Goal: Information Seeking & Learning: Compare options

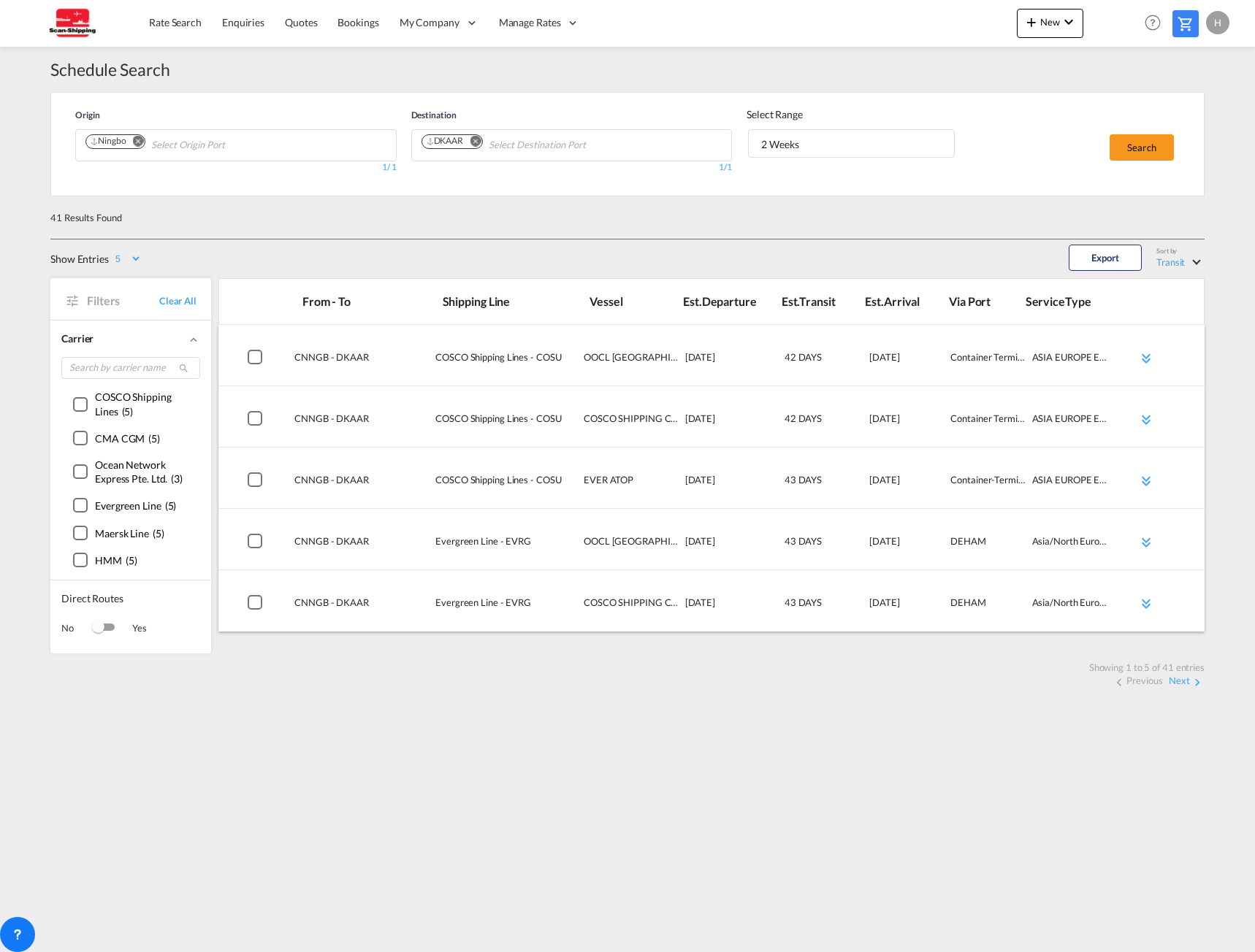
click at [111, 629] on div "Switch 1" at bounding box center [103, 628] width 22 height 8
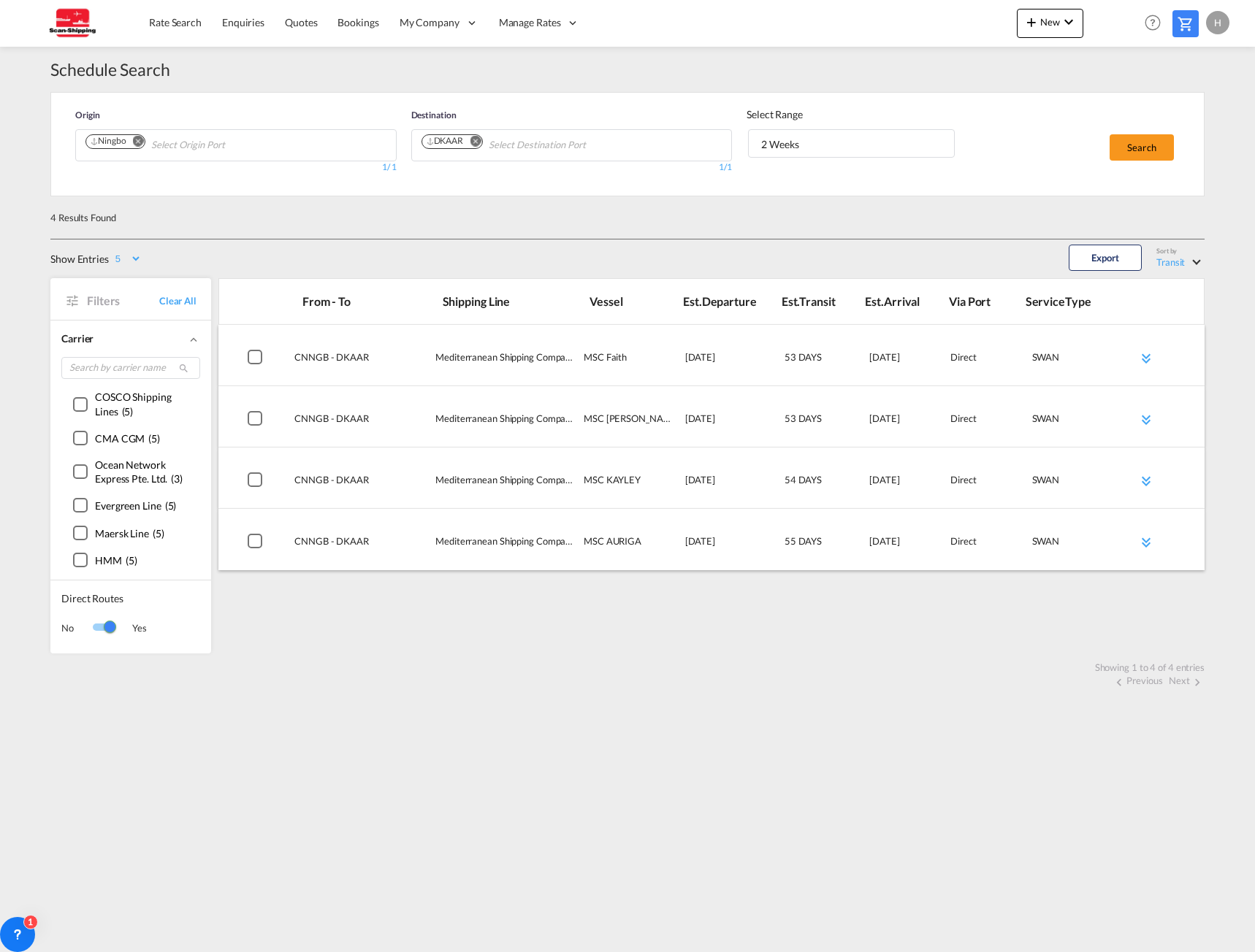
click at [95, 634] on div "Switch 1" at bounding box center [103, 629] width 22 height 17
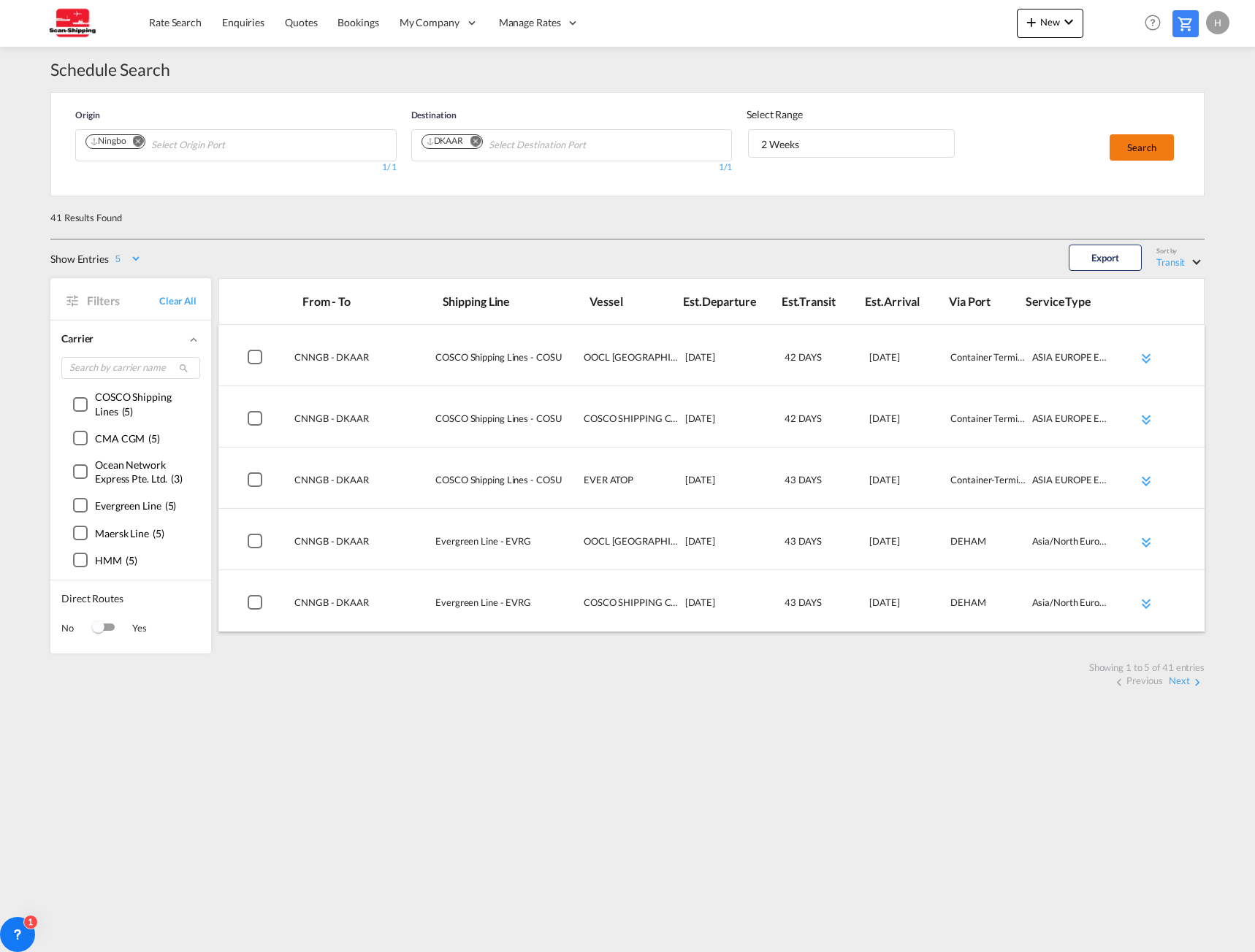
click at [1143, 143] on button "Search" at bounding box center [1141, 147] width 64 height 26
click at [172, 32] on link "Rate Search" at bounding box center [175, 22] width 73 height 48
click at [800, 143] on span "2 Weeks" at bounding box center [856, 144] width 190 height 15
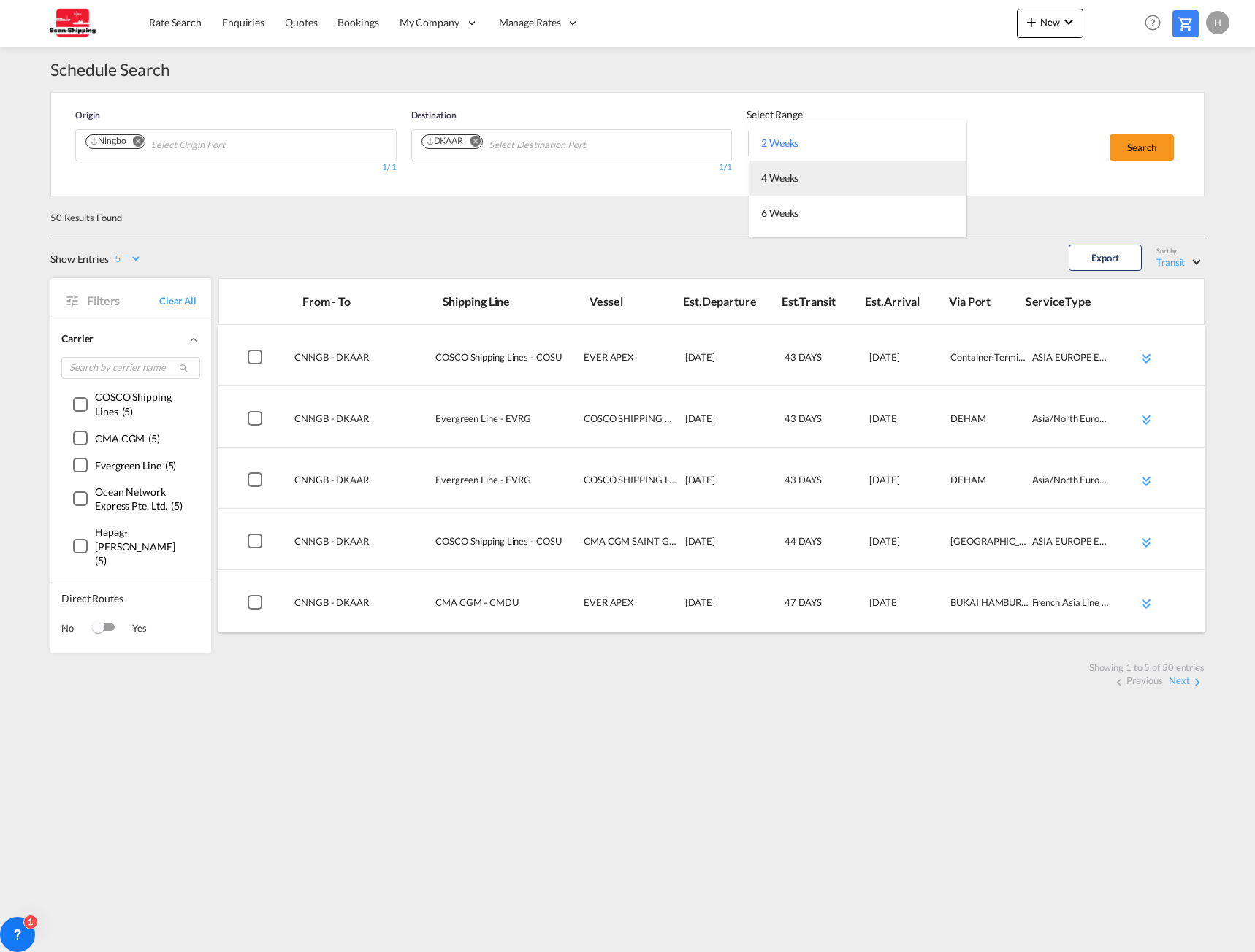
click at [787, 178] on div "4 Weeks" at bounding box center [779, 178] width 37 height 15
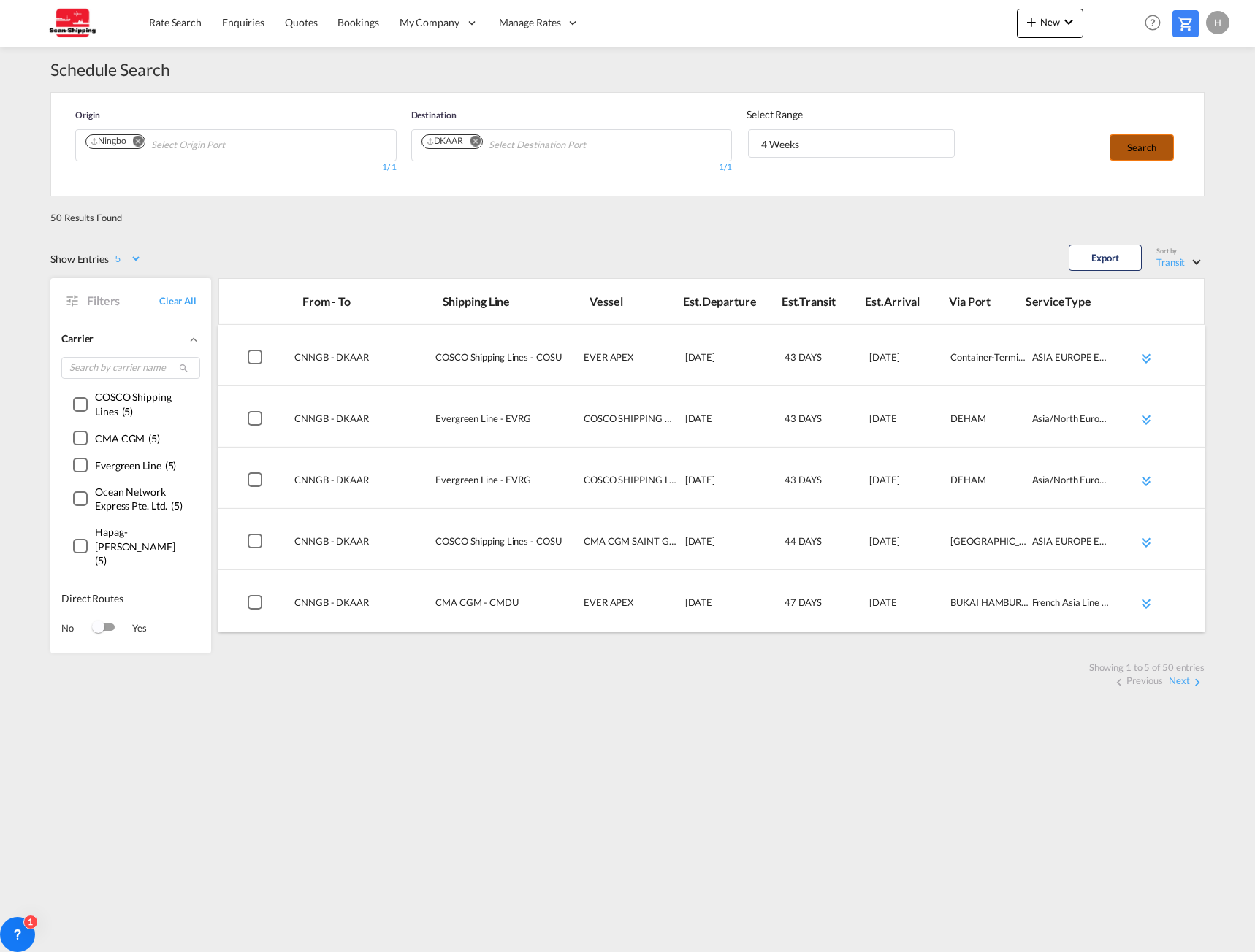
click at [1161, 143] on button "Search" at bounding box center [1141, 147] width 64 height 26
click at [131, 260] on select "5 10 15 20 25" at bounding box center [127, 258] width 29 height 13
click at [234, 231] on div "41 Results Found" at bounding box center [628, 218] width 1154 height 43
click at [111, 628] on div "Switch 1" at bounding box center [103, 628] width 22 height 8
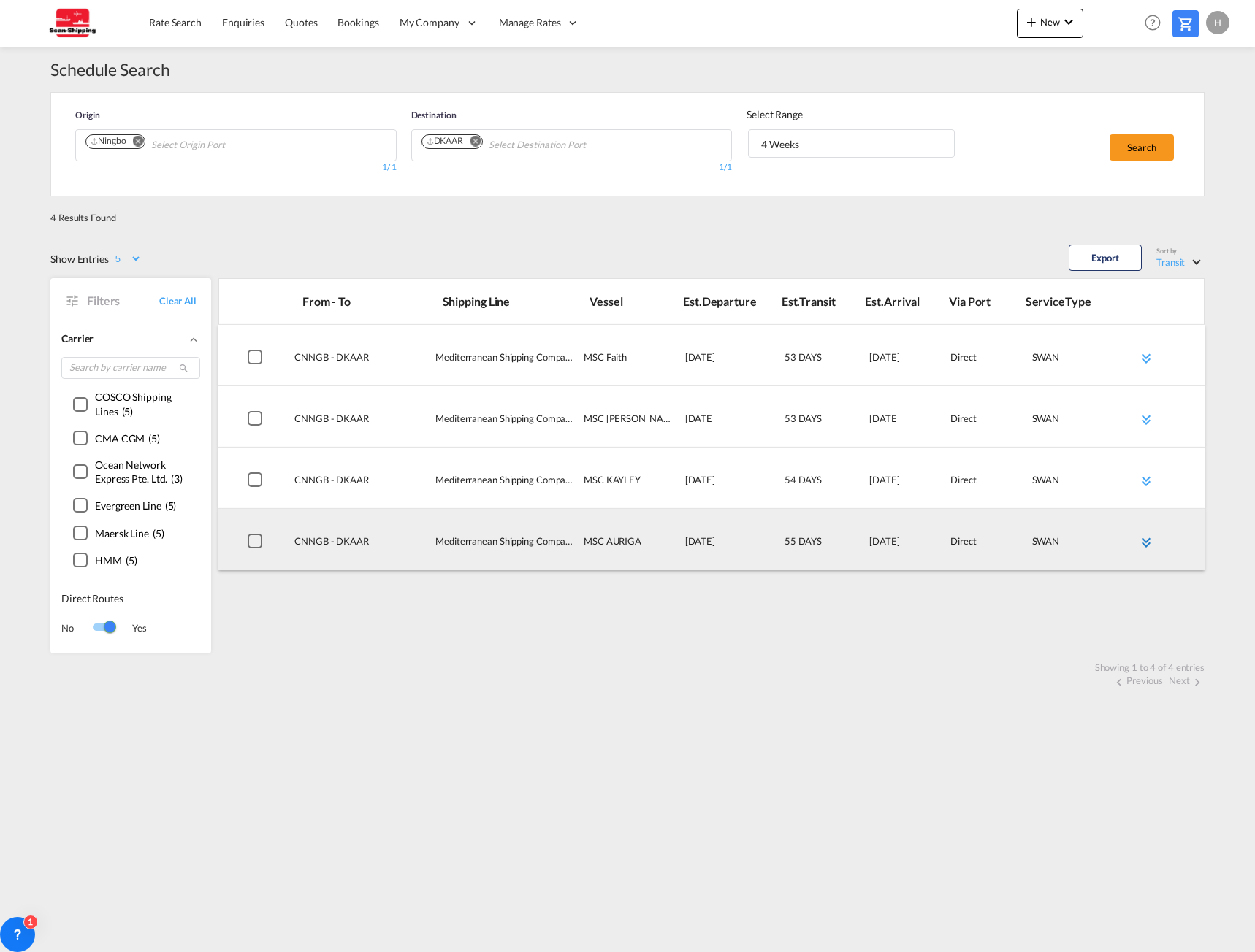
click at [1149, 547] on md-icon "icon-chevron-double-down md-link-fg" at bounding box center [1146, 543] width 17 height 17
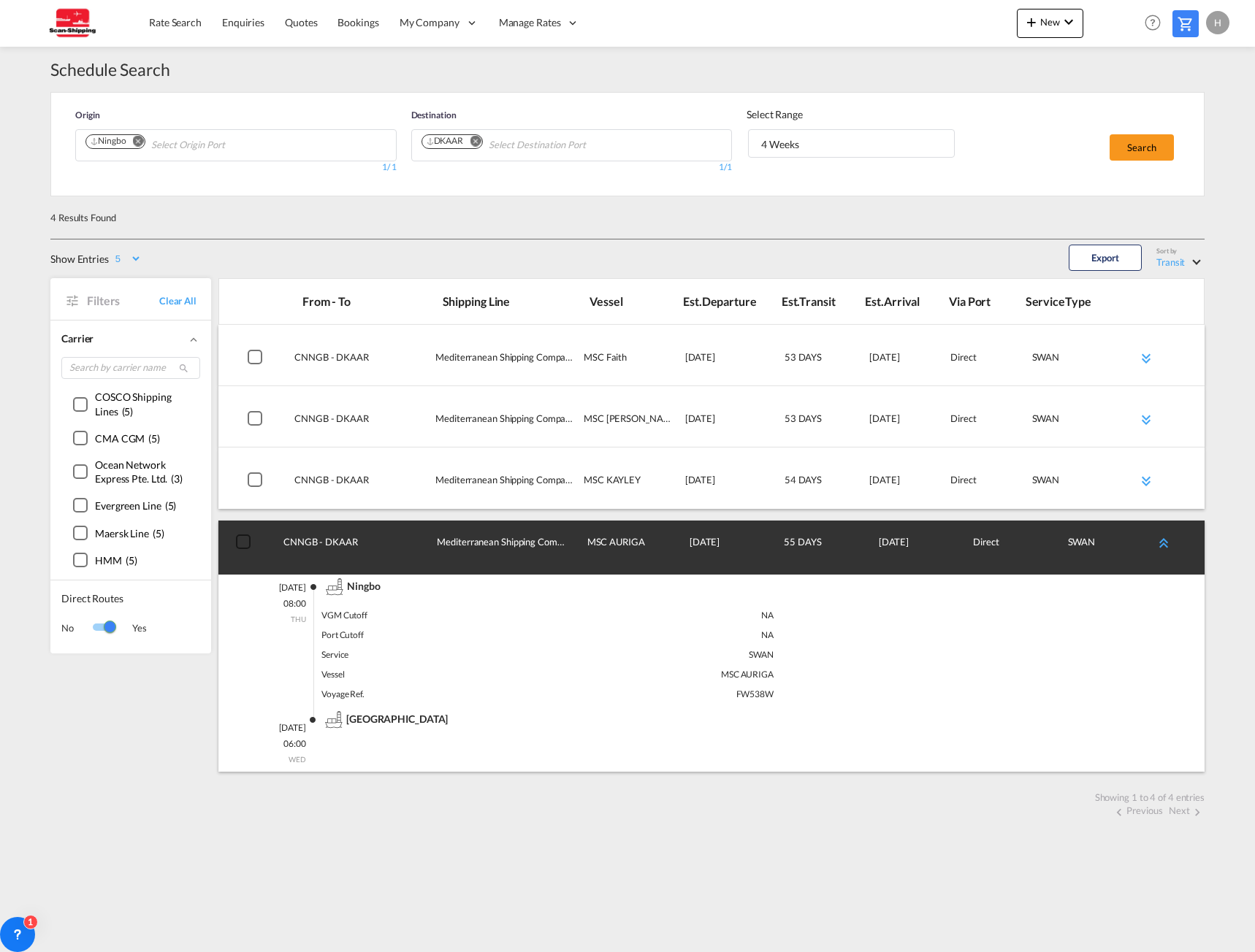
click at [99, 631] on div "Switch 1" at bounding box center [103, 629] width 22 height 17
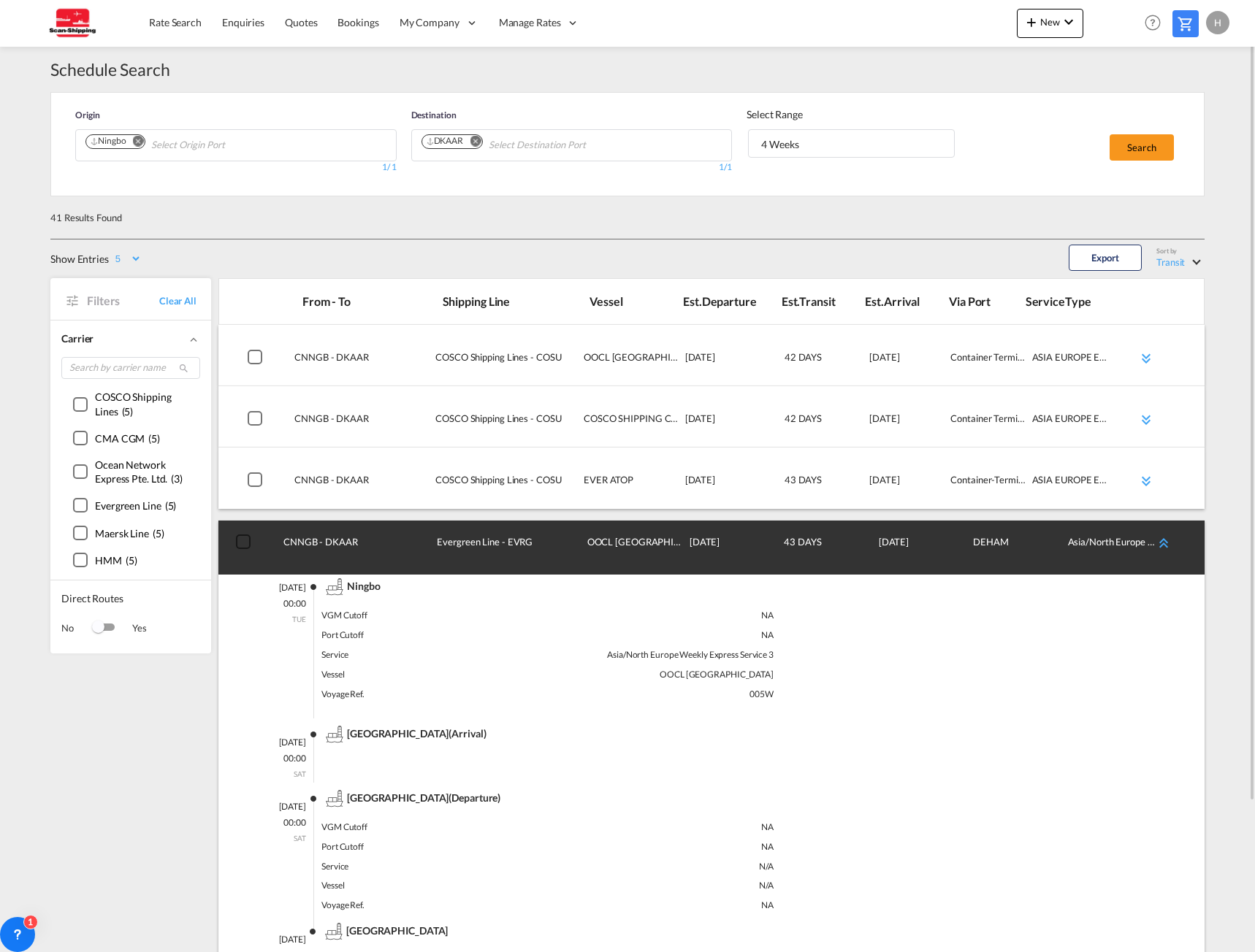
scroll to position [146, 0]
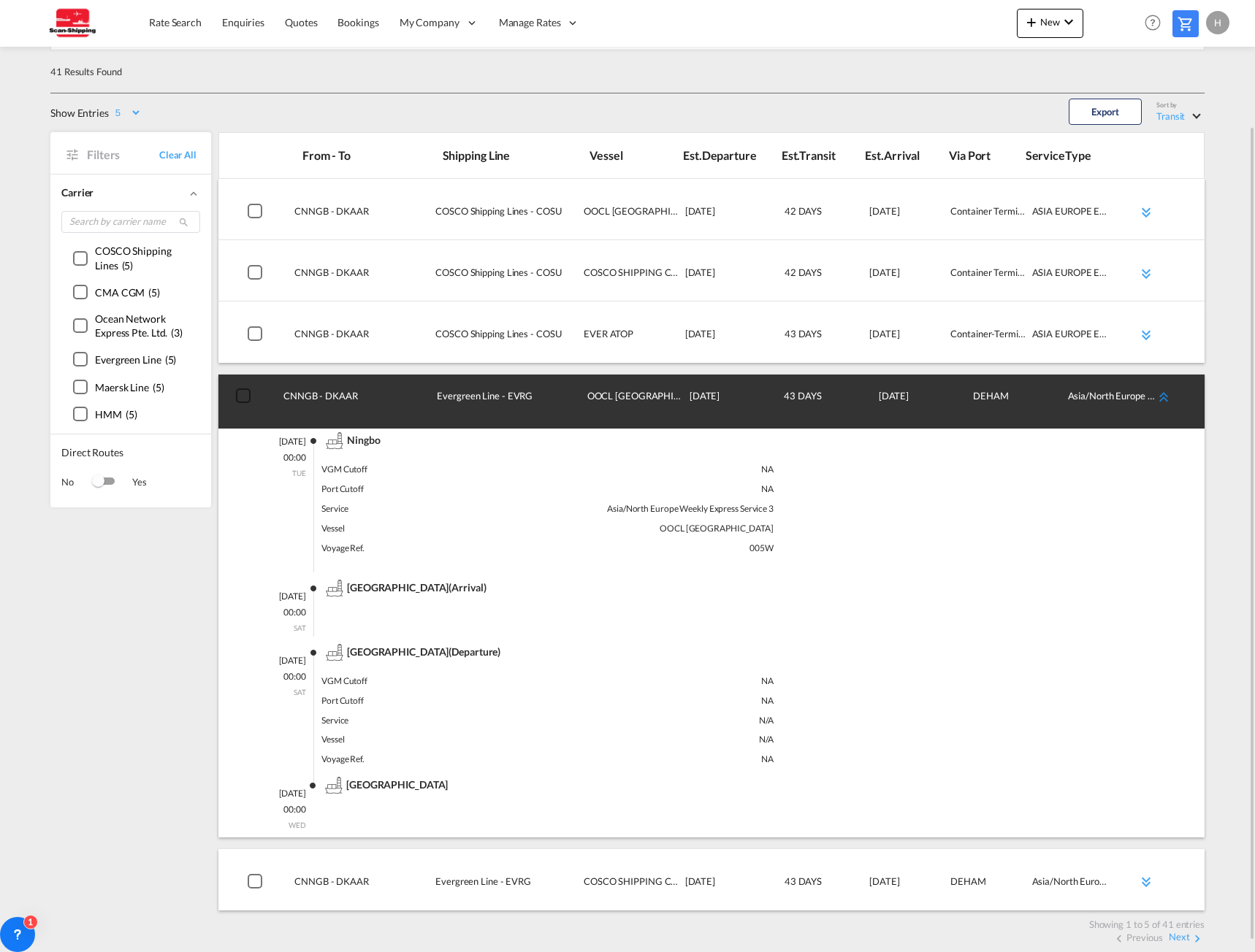
click at [1166, 391] on md-icon "icon-chevron-double-up md-link-fg" at bounding box center [1164, 397] width 17 height 17
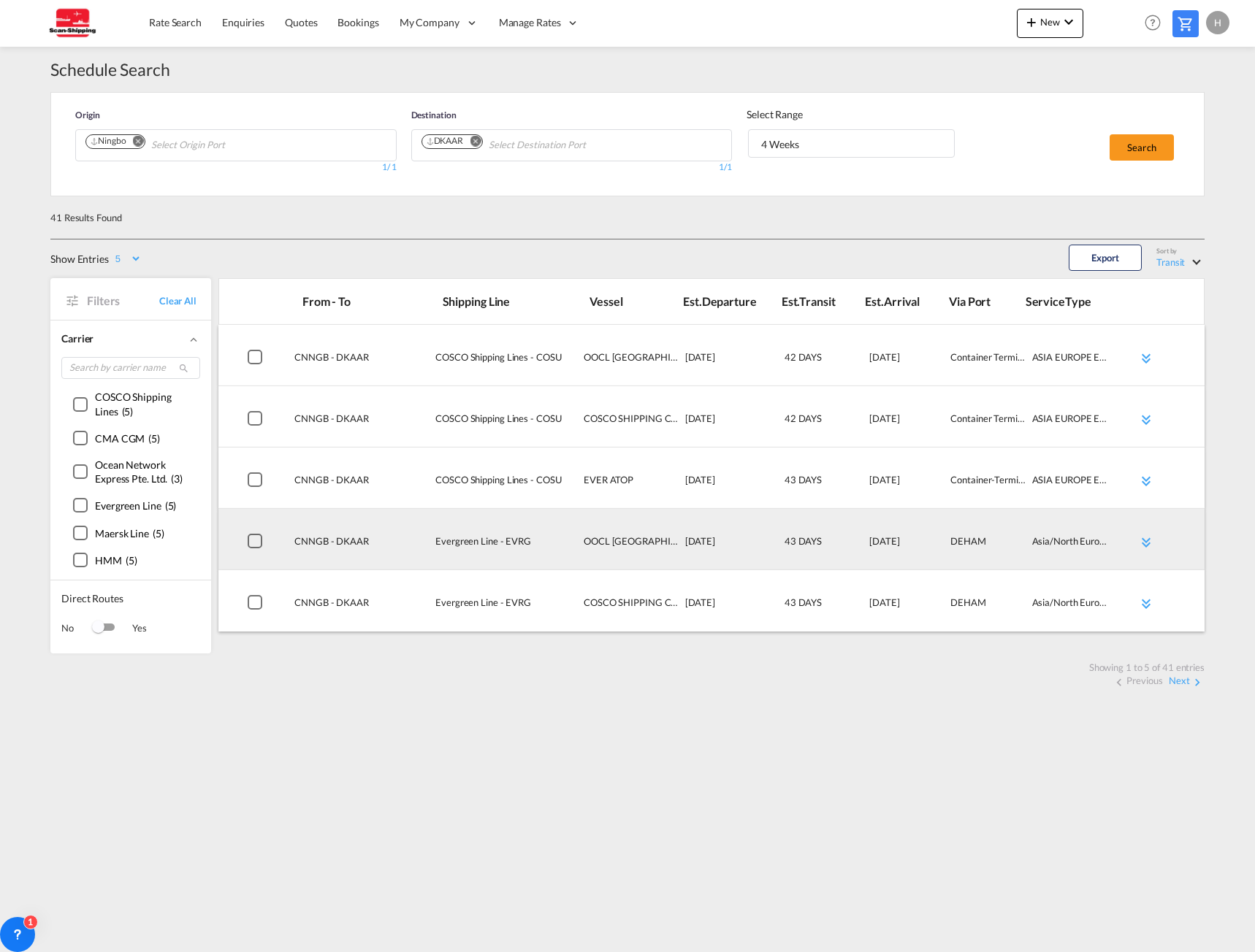
scroll to position [0, 0]
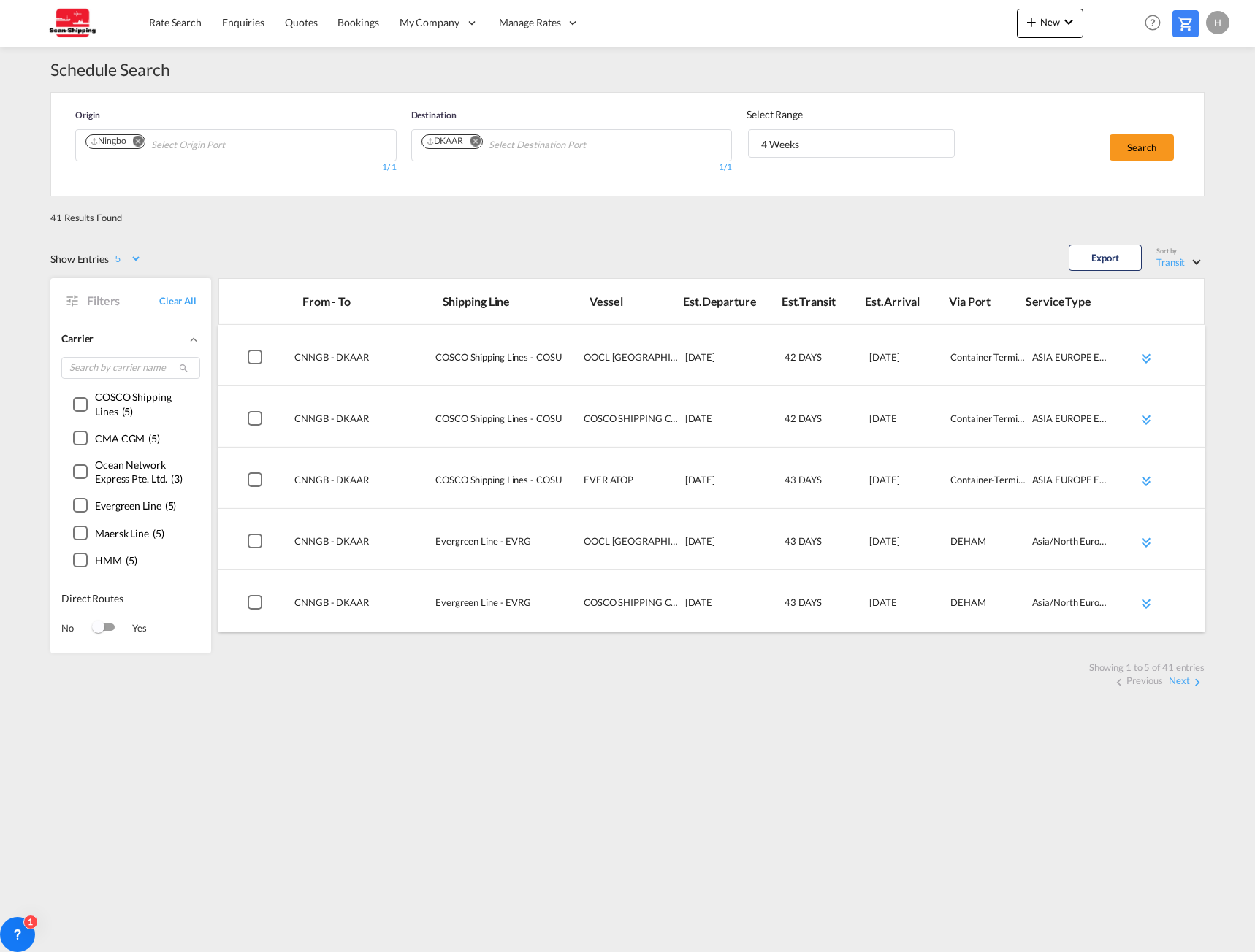
click at [111, 629] on div "Switch 1" at bounding box center [103, 628] width 22 height 8
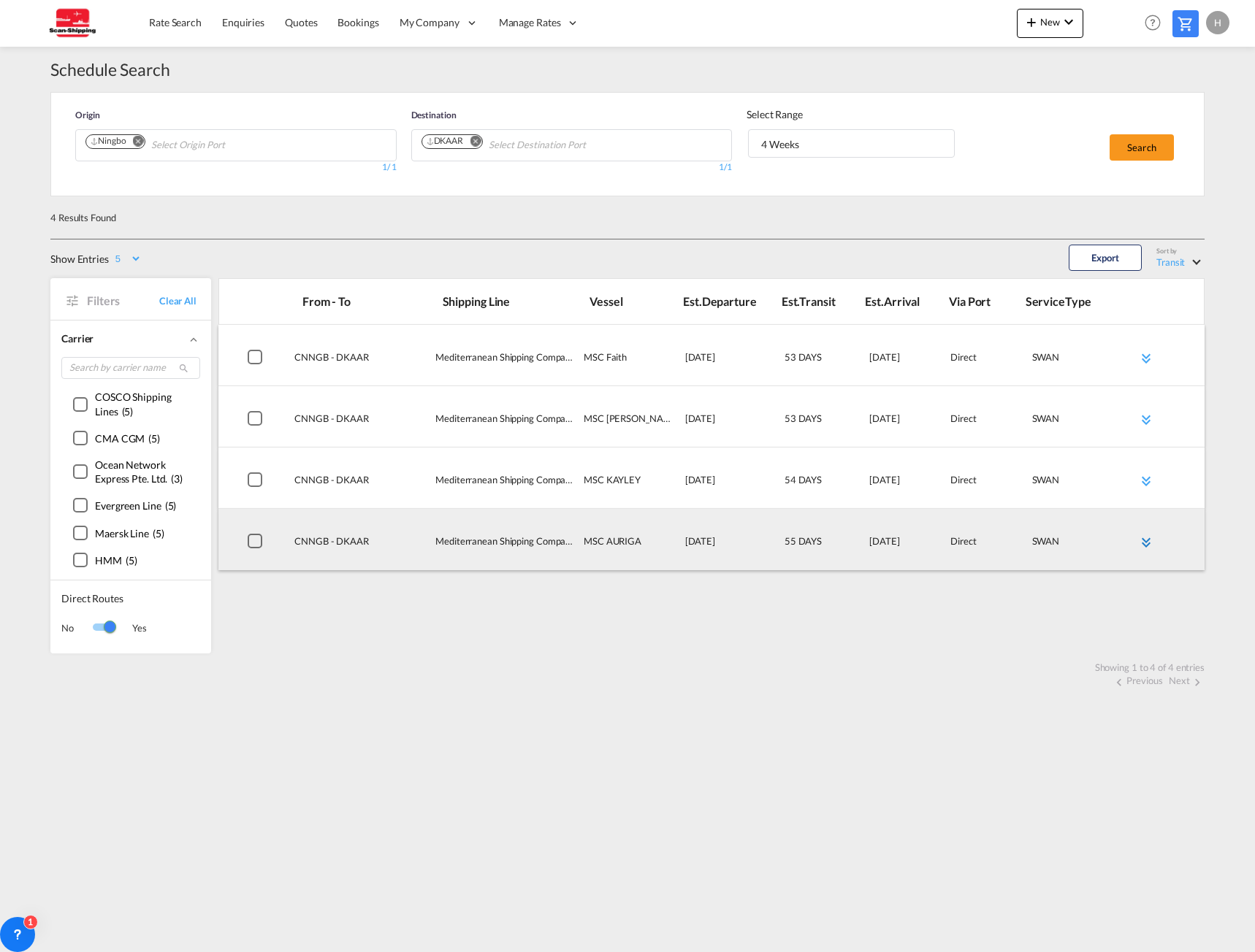
click at [1145, 542] on md-icon "icon-chevron-double-down md-link-fg" at bounding box center [1146, 543] width 17 height 17
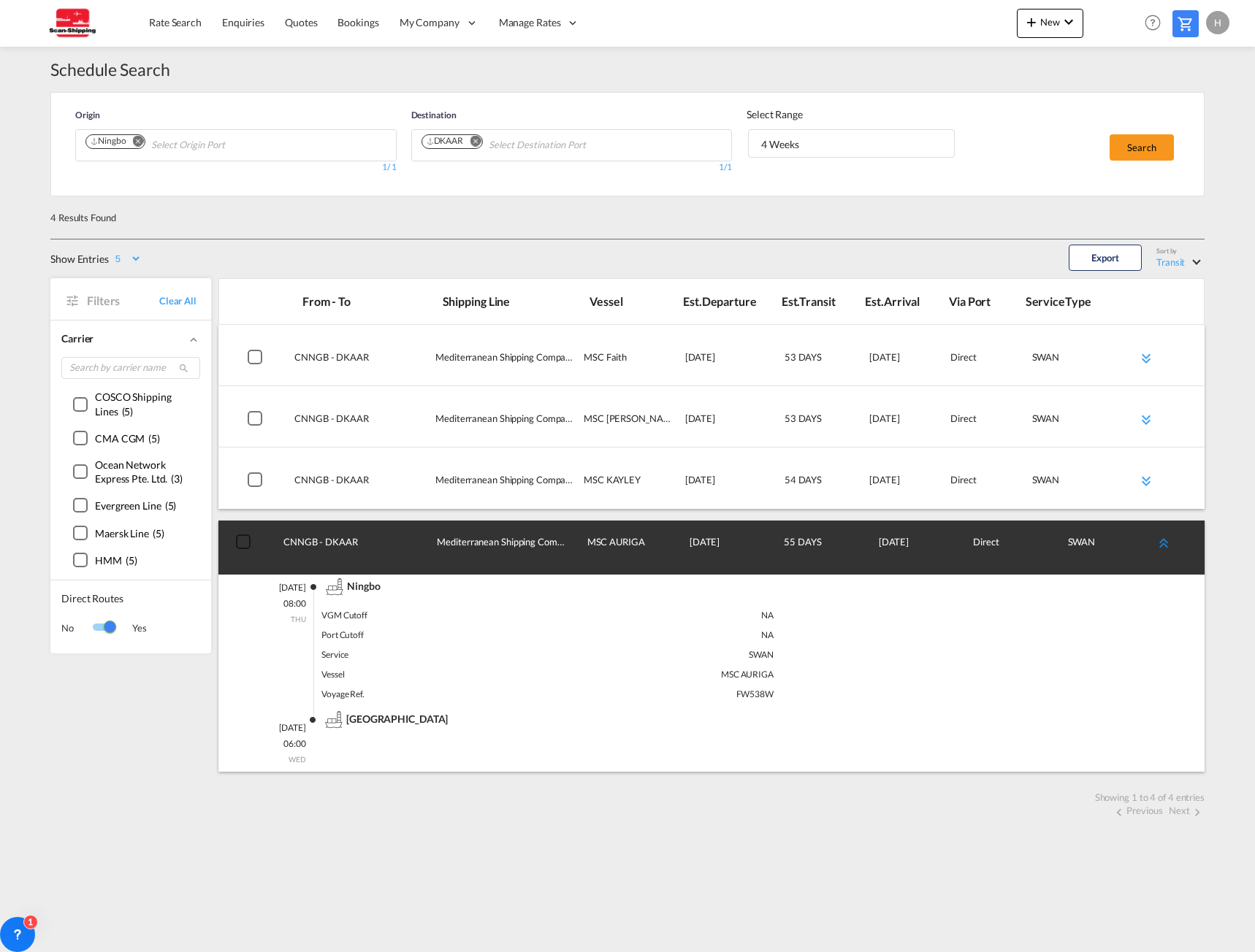
click at [1160, 542] on md-icon "icon-chevron-double-up md-link-fg" at bounding box center [1164, 543] width 17 height 17
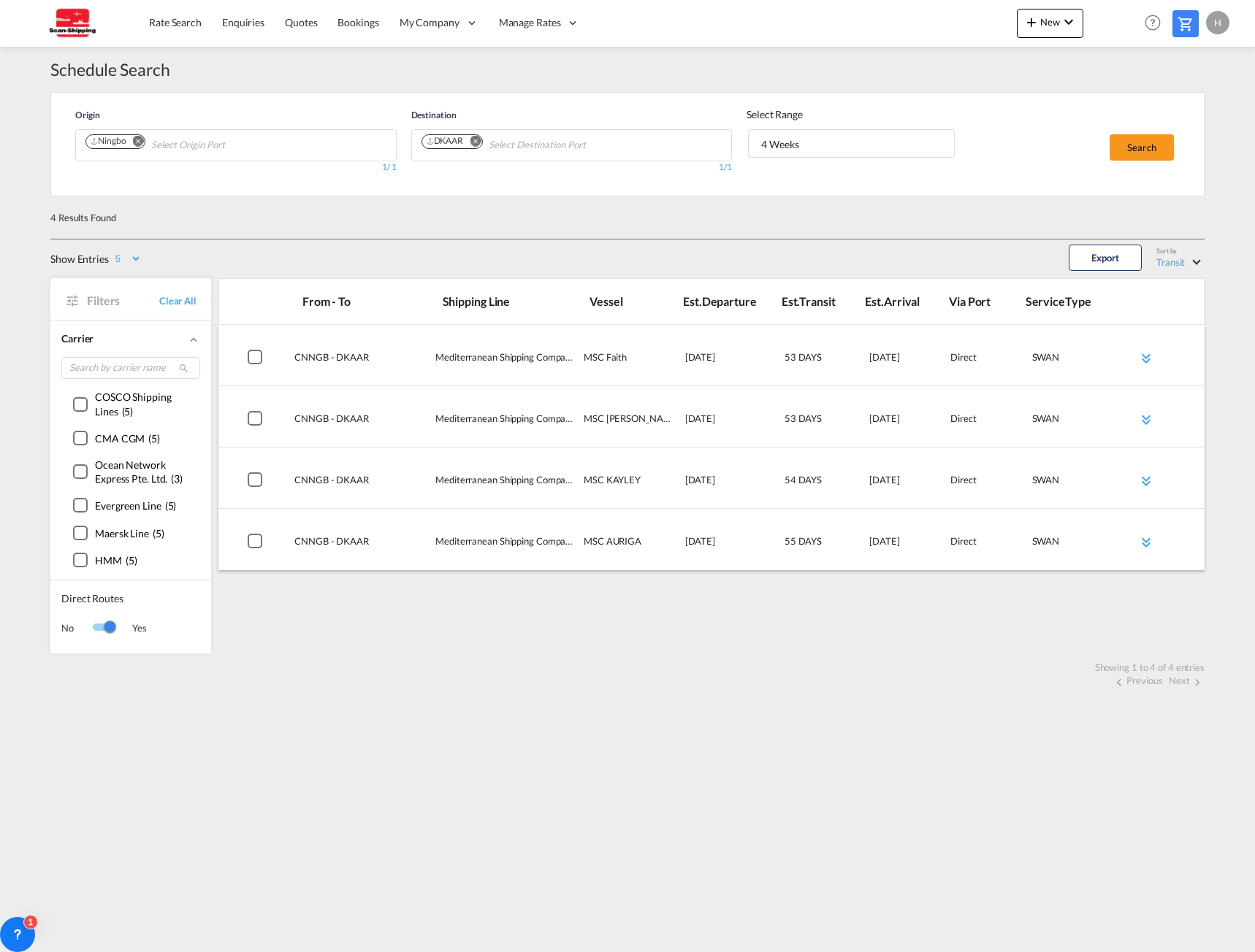
click at [101, 632] on div "Switch 1" at bounding box center [103, 629] width 22 height 17
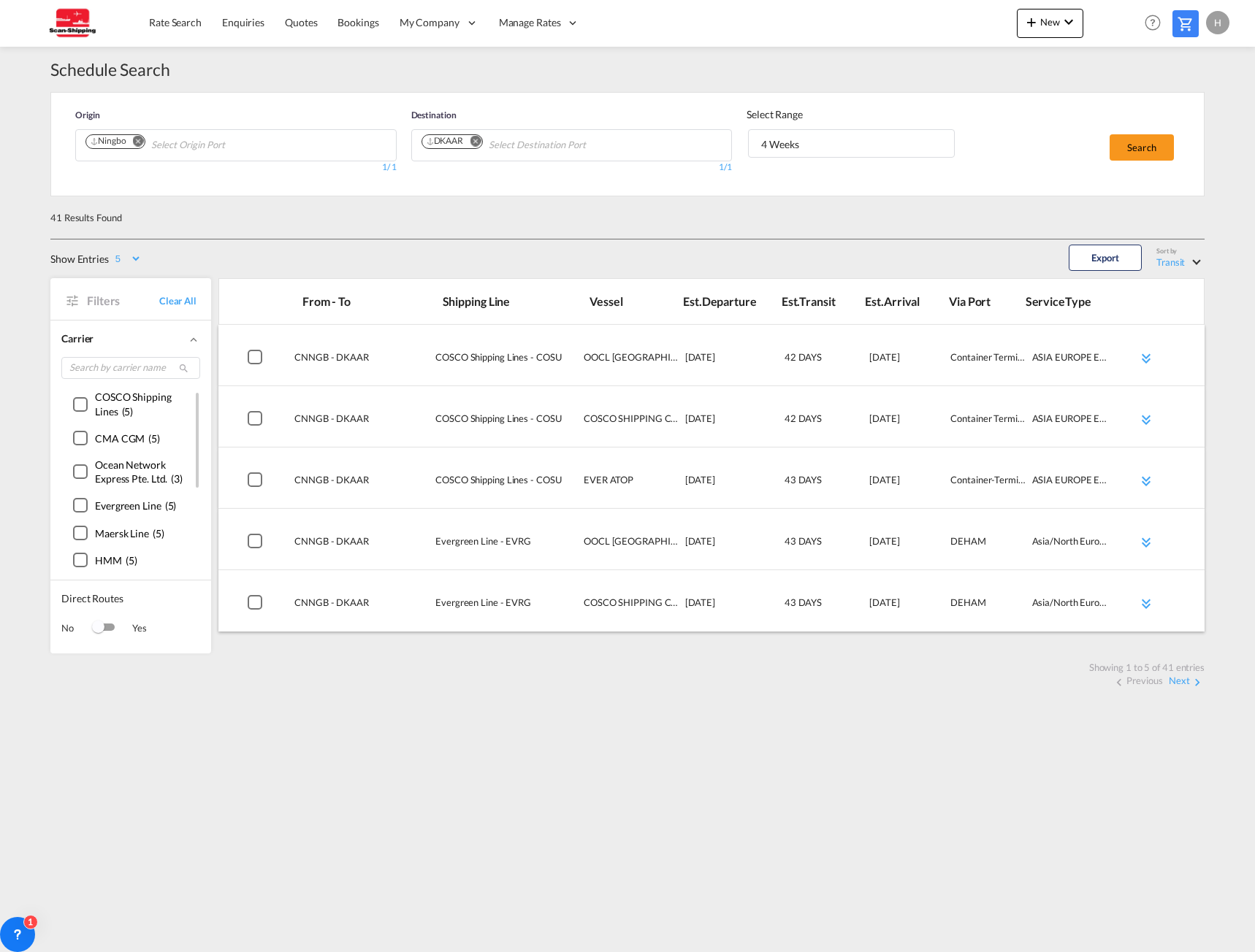
click at [135, 438] on span "CMA CGM" at bounding box center [119, 438] width 50 height 13
click at [79, 431] on div "()" at bounding box center [80, 438] width 15 height 15
click at [1184, 260] on span "Transit" at bounding box center [1172, 262] width 34 height 14
click at [1184, 260] on div "Transit" at bounding box center [1171, 261] width 28 height 14
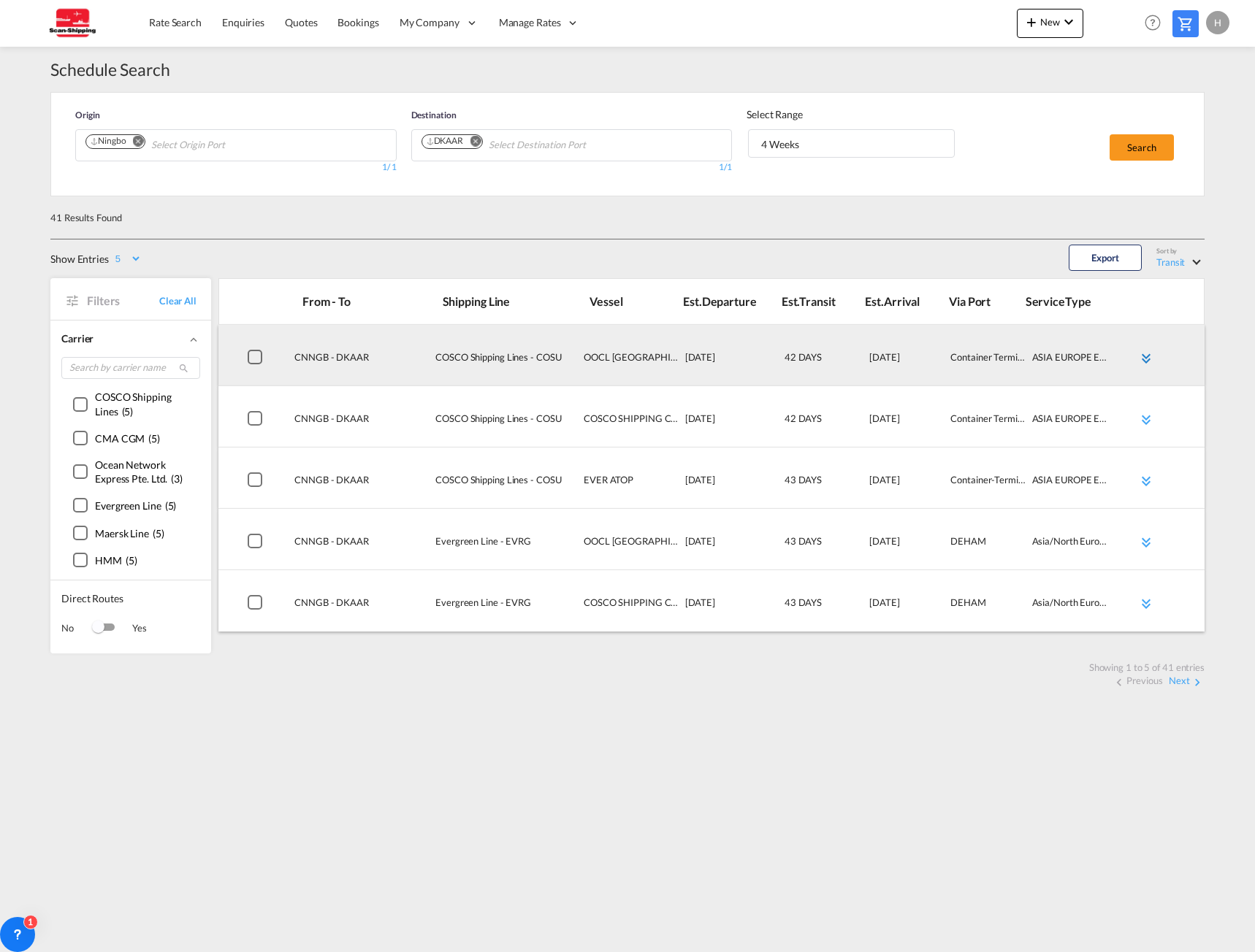
click at [1145, 357] on md-icon "icon-chevron-double-down md-link-fg" at bounding box center [1146, 358] width 17 height 17
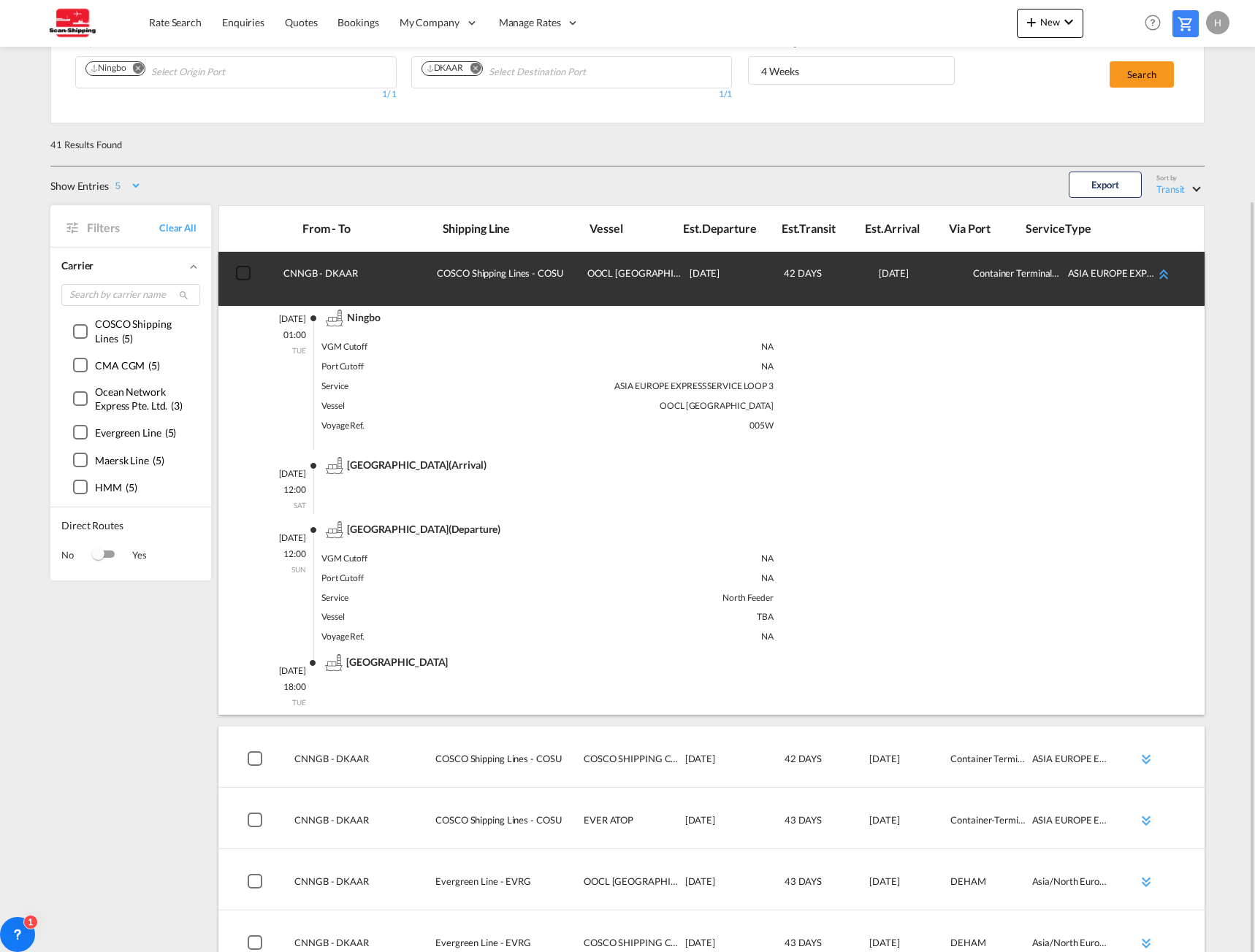
scroll to position [146, 0]
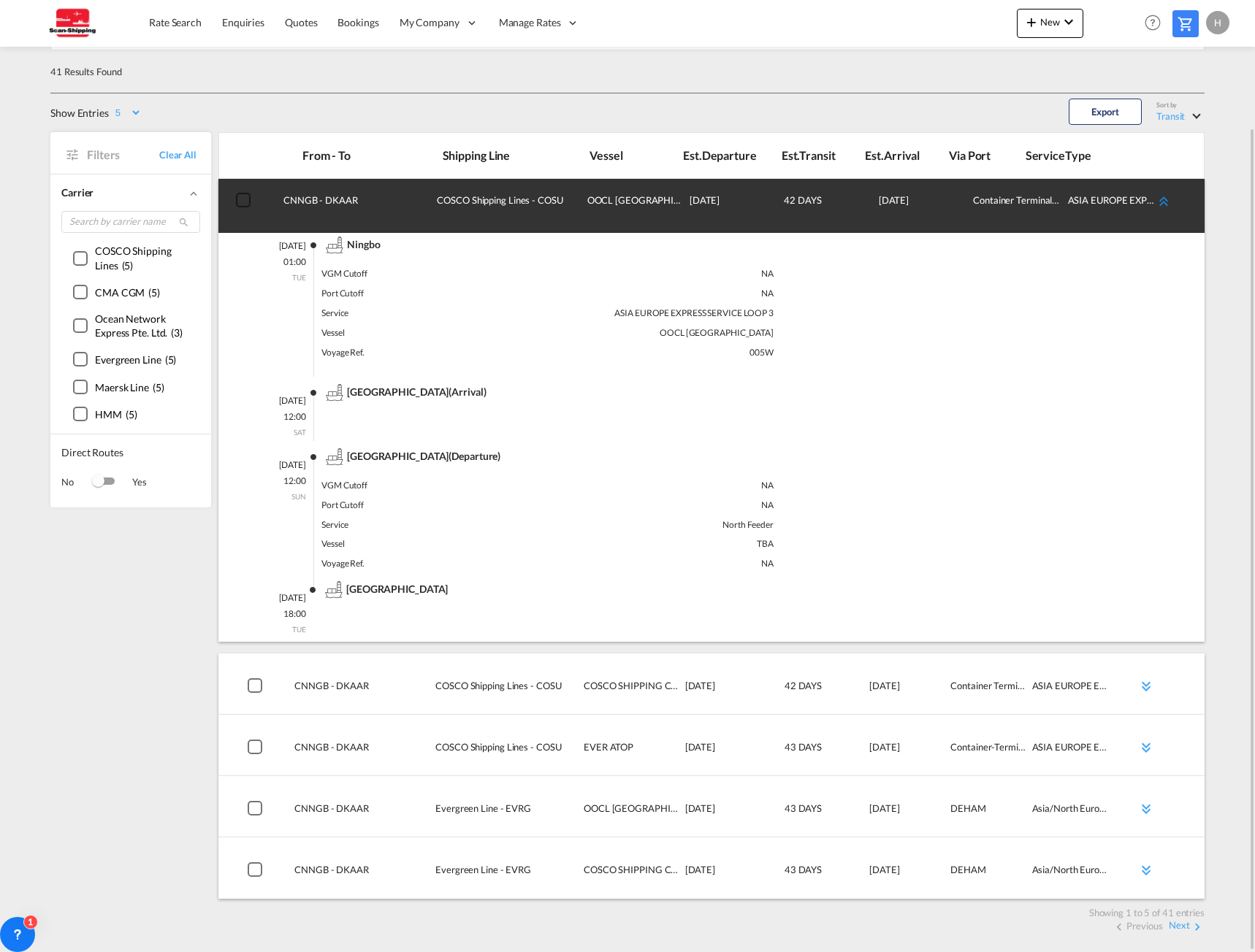
click at [1170, 201] on md-icon "icon-chevron-double-up md-link-fg" at bounding box center [1164, 201] width 17 height 17
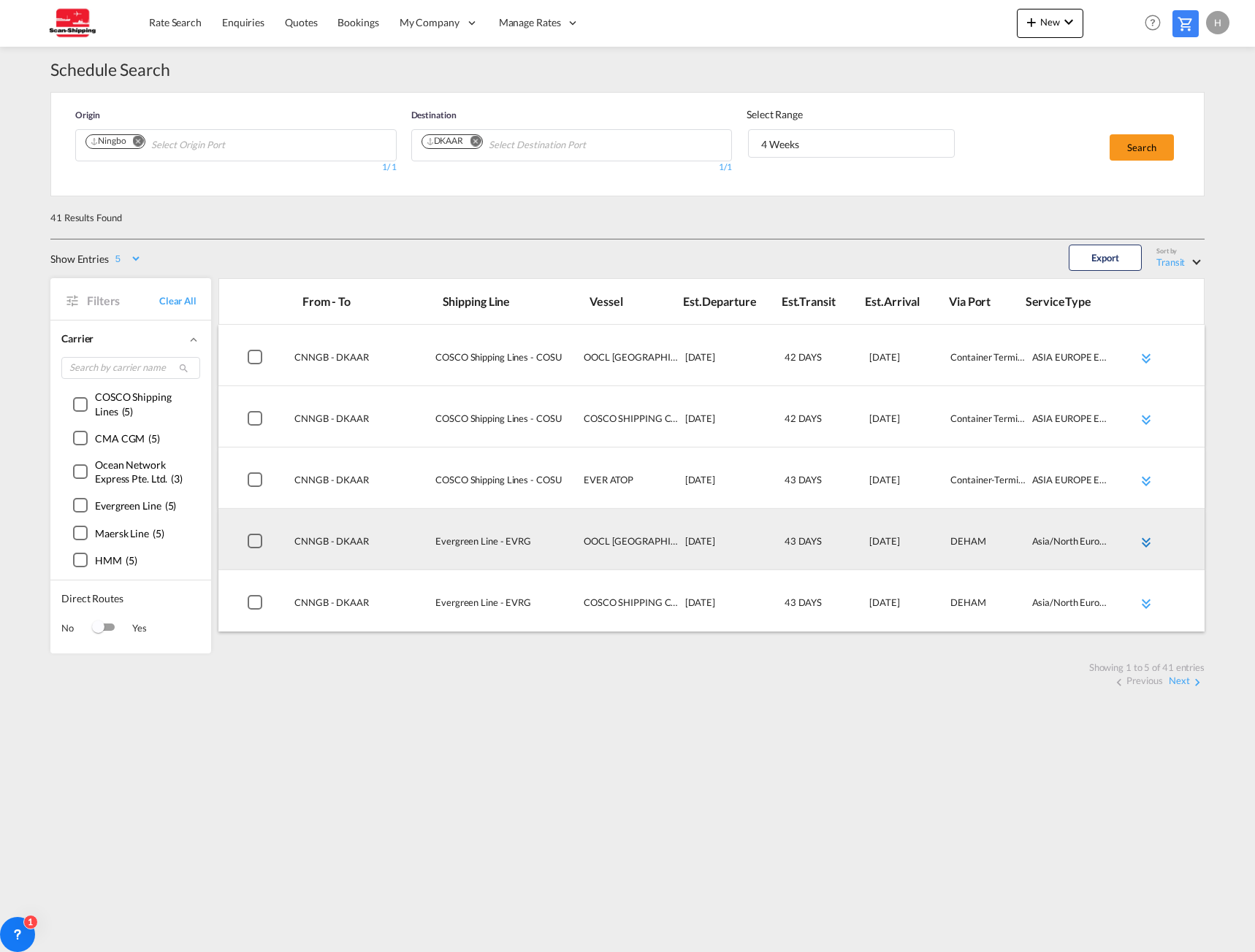
click at [1148, 541] on md-icon "icon-chevron-double-down md-link-fg" at bounding box center [1146, 543] width 17 height 17
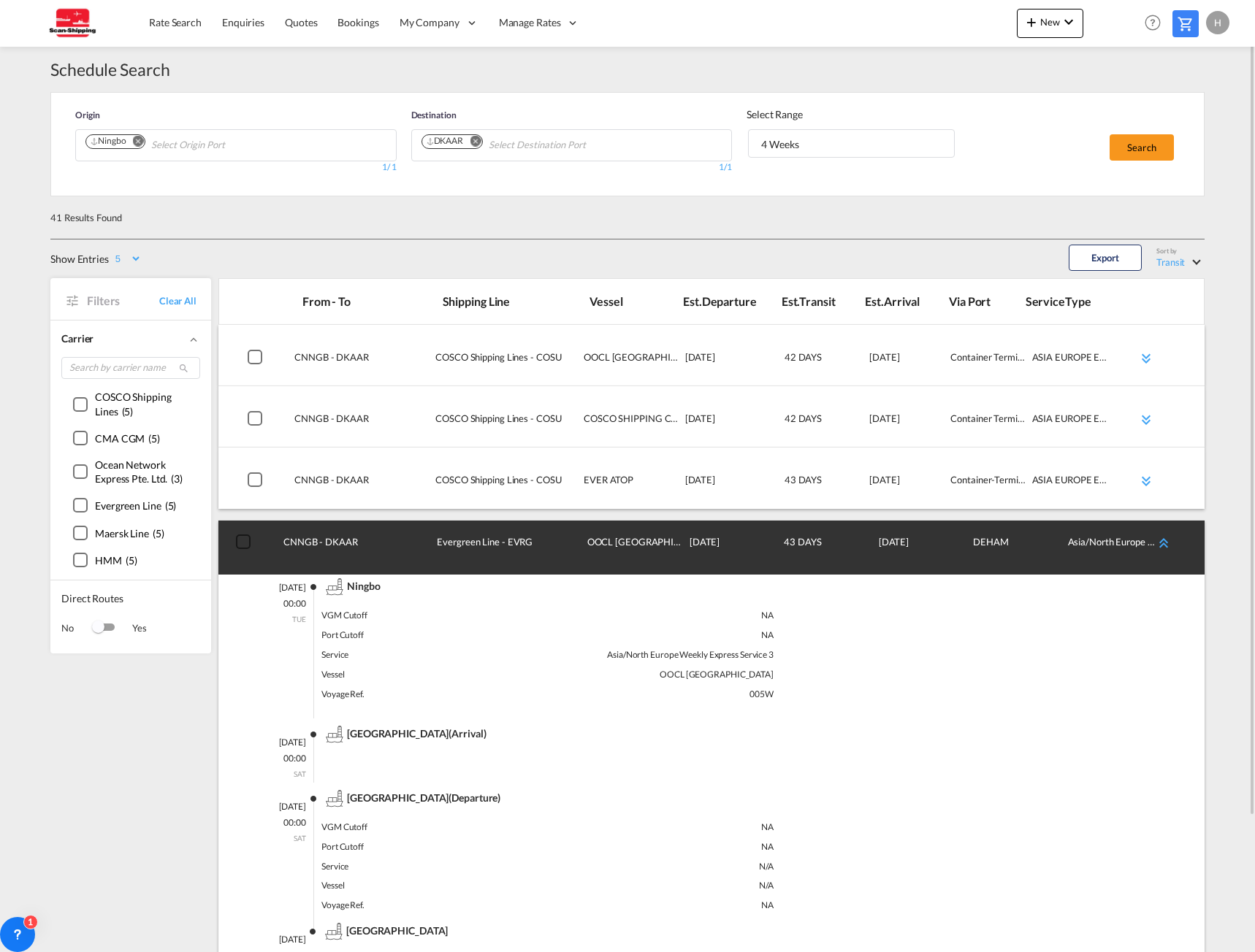
drag, startPoint x: 1148, startPoint y: 541, endPoint x: 1234, endPoint y: 543, distance: 86.0
click at [1234, 543] on md-content "Rate Search Enquiries Quotes Bookings My Company Settings Company Information" at bounding box center [628, 476] width 1255 height 952
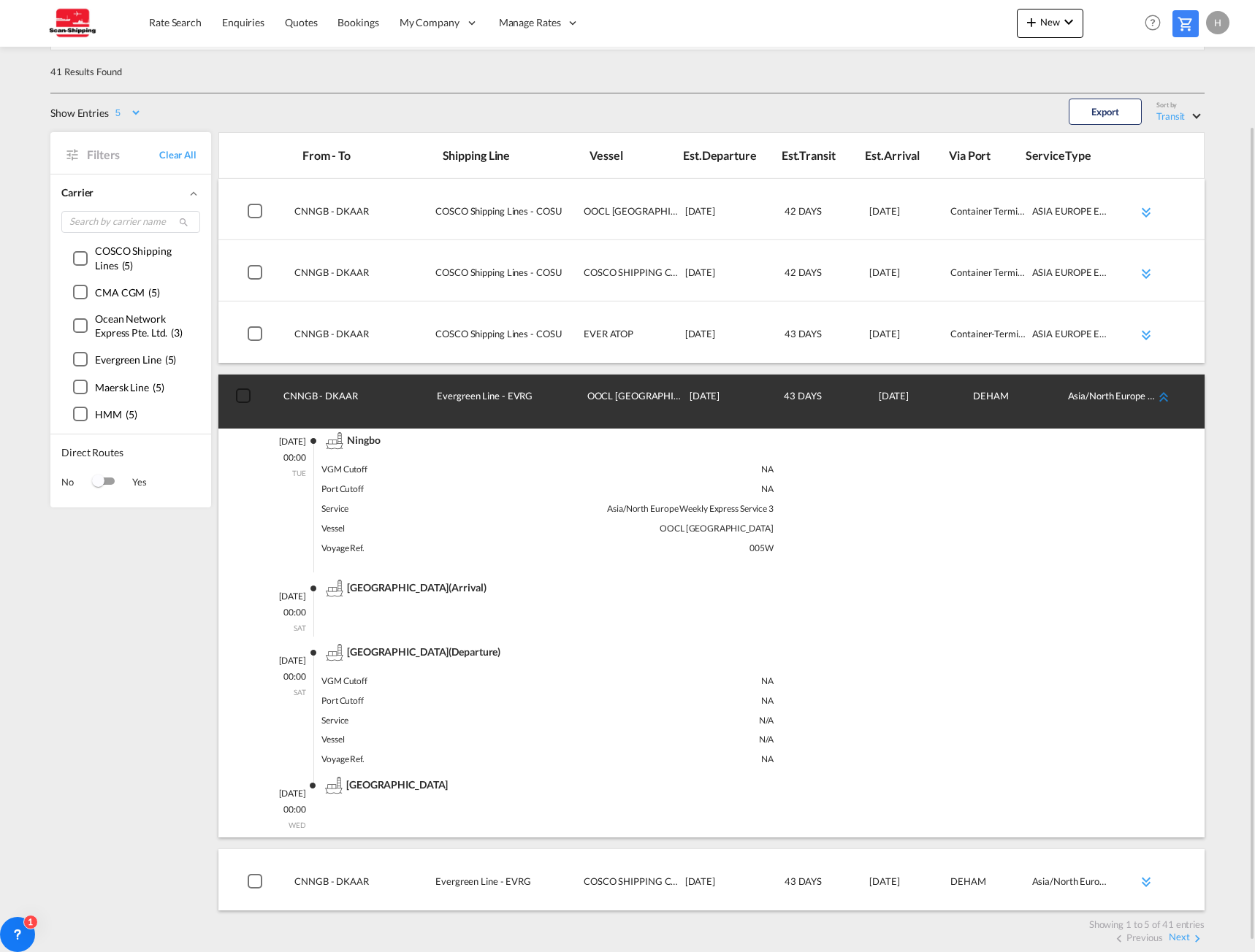
click at [1169, 399] on md-icon "icon-chevron-double-up md-link-fg" at bounding box center [1164, 397] width 17 height 17
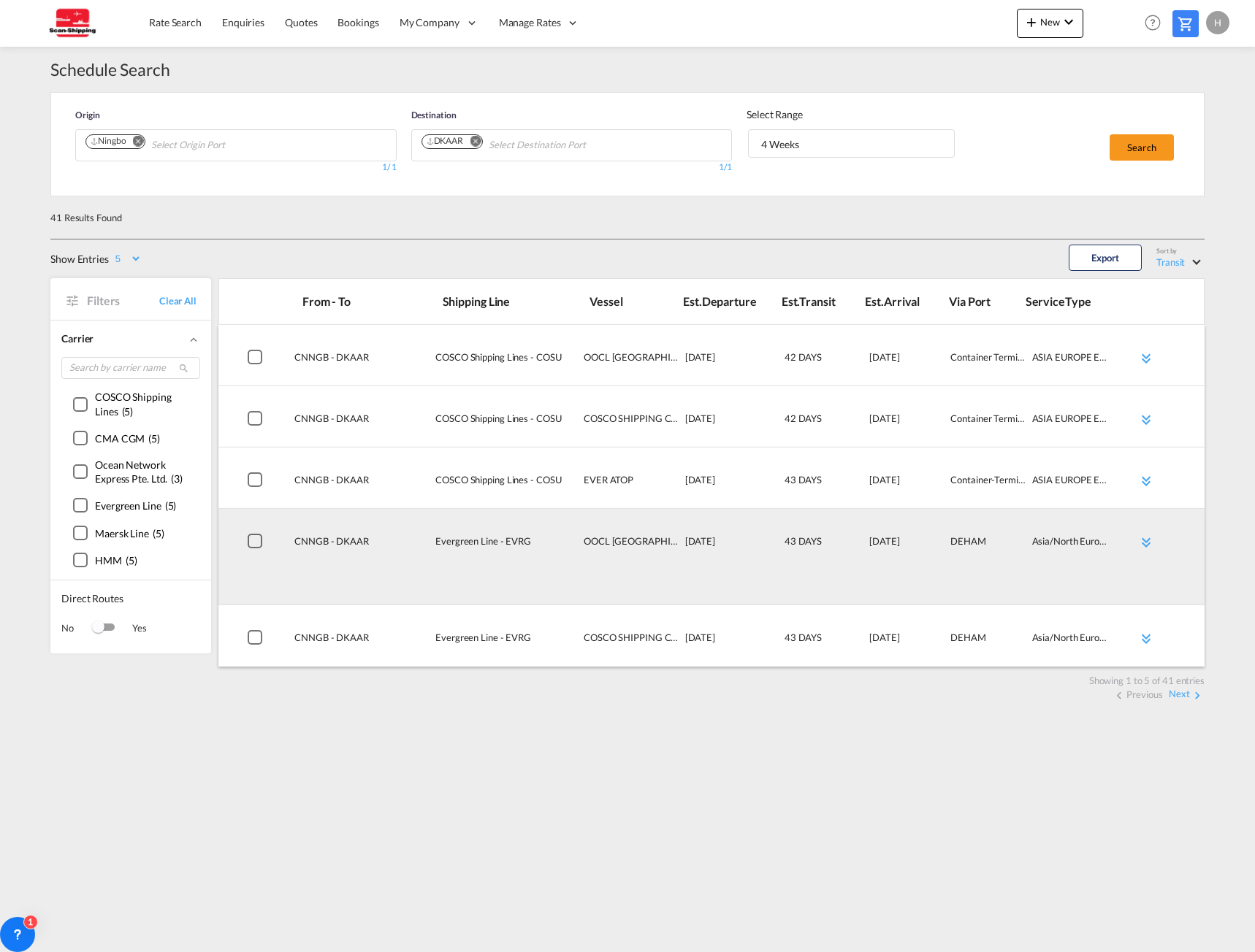
scroll to position [0, 0]
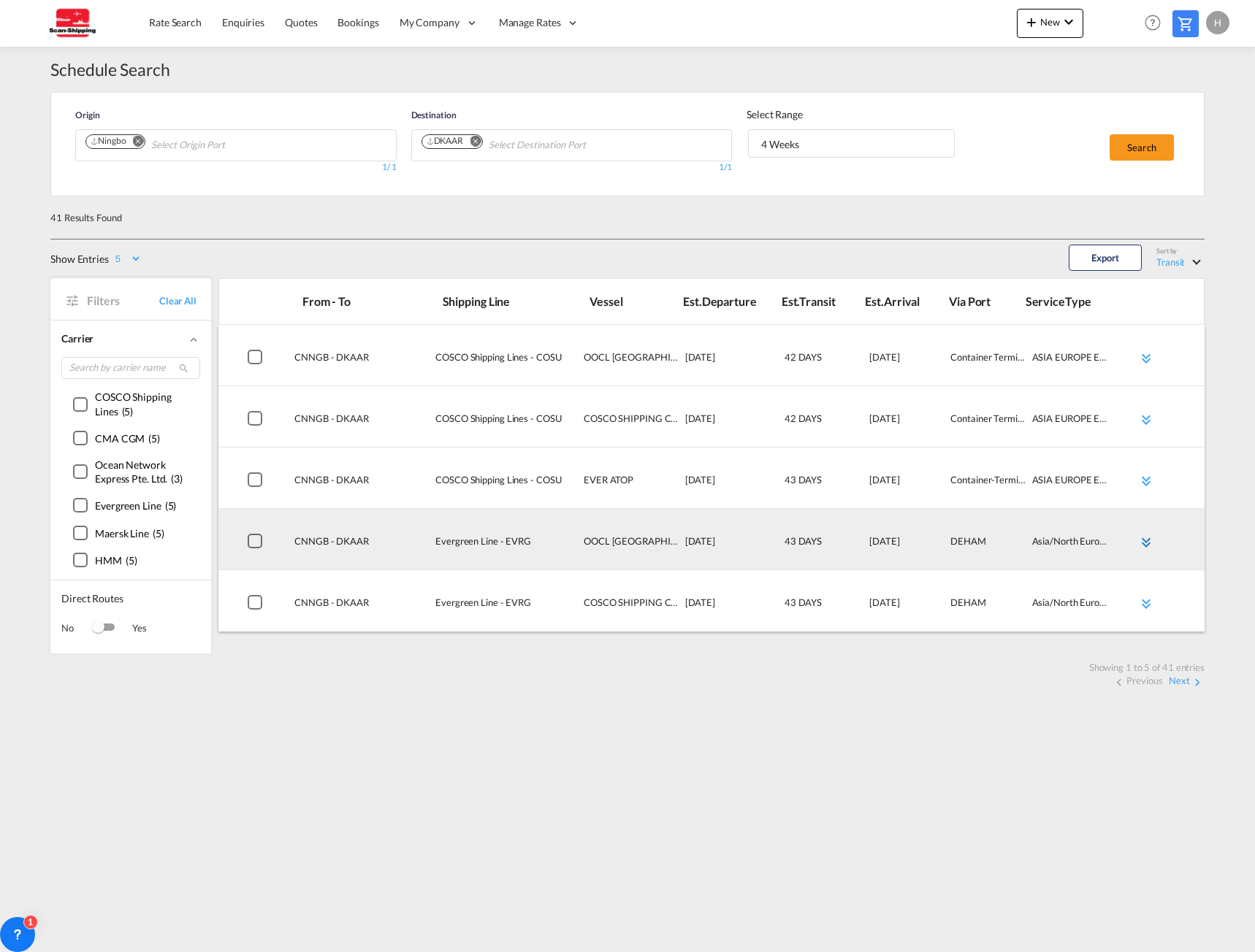
click at [1141, 542] on md-icon "icon-chevron-double-down md-link-fg" at bounding box center [1146, 543] width 17 height 17
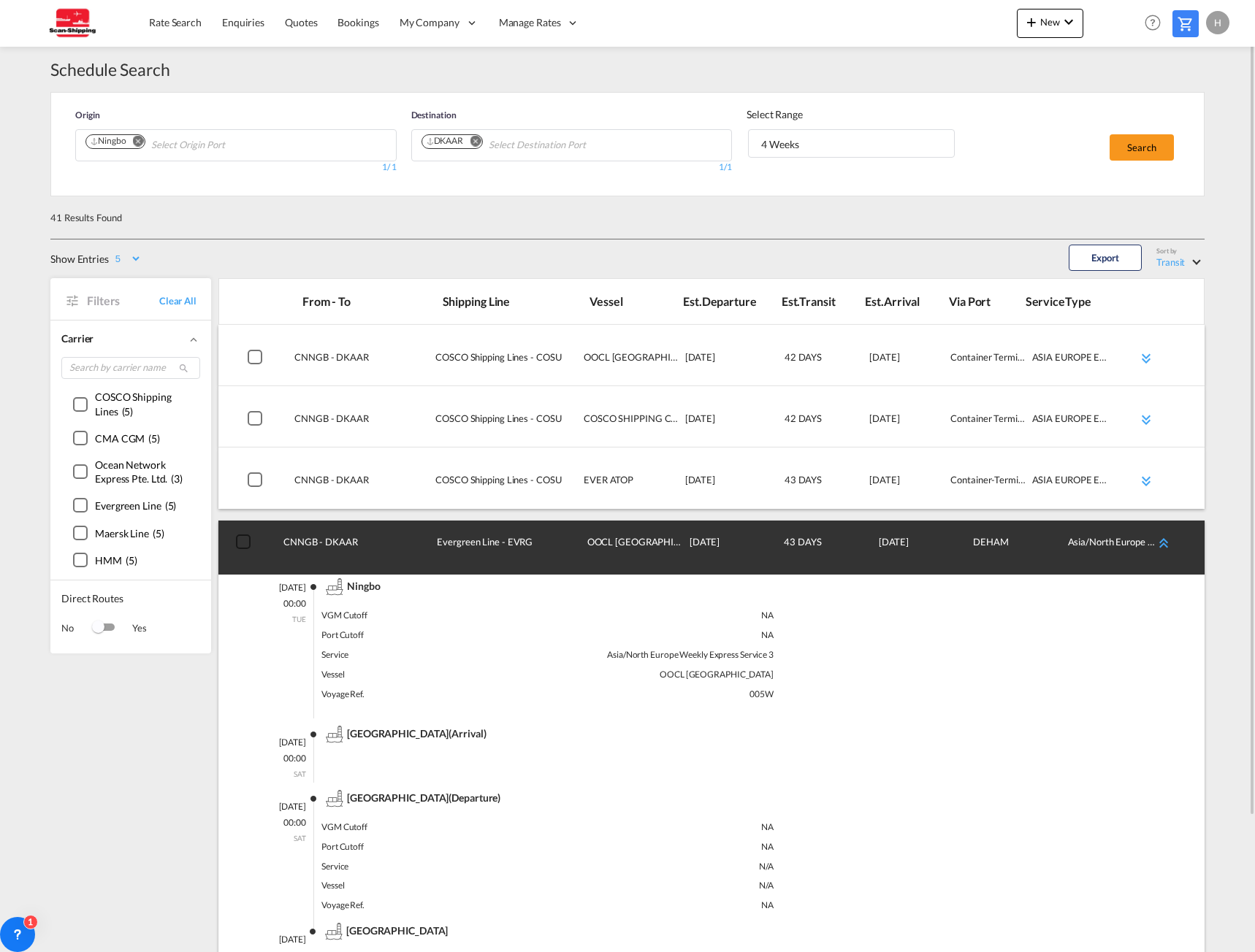
scroll to position [146, 0]
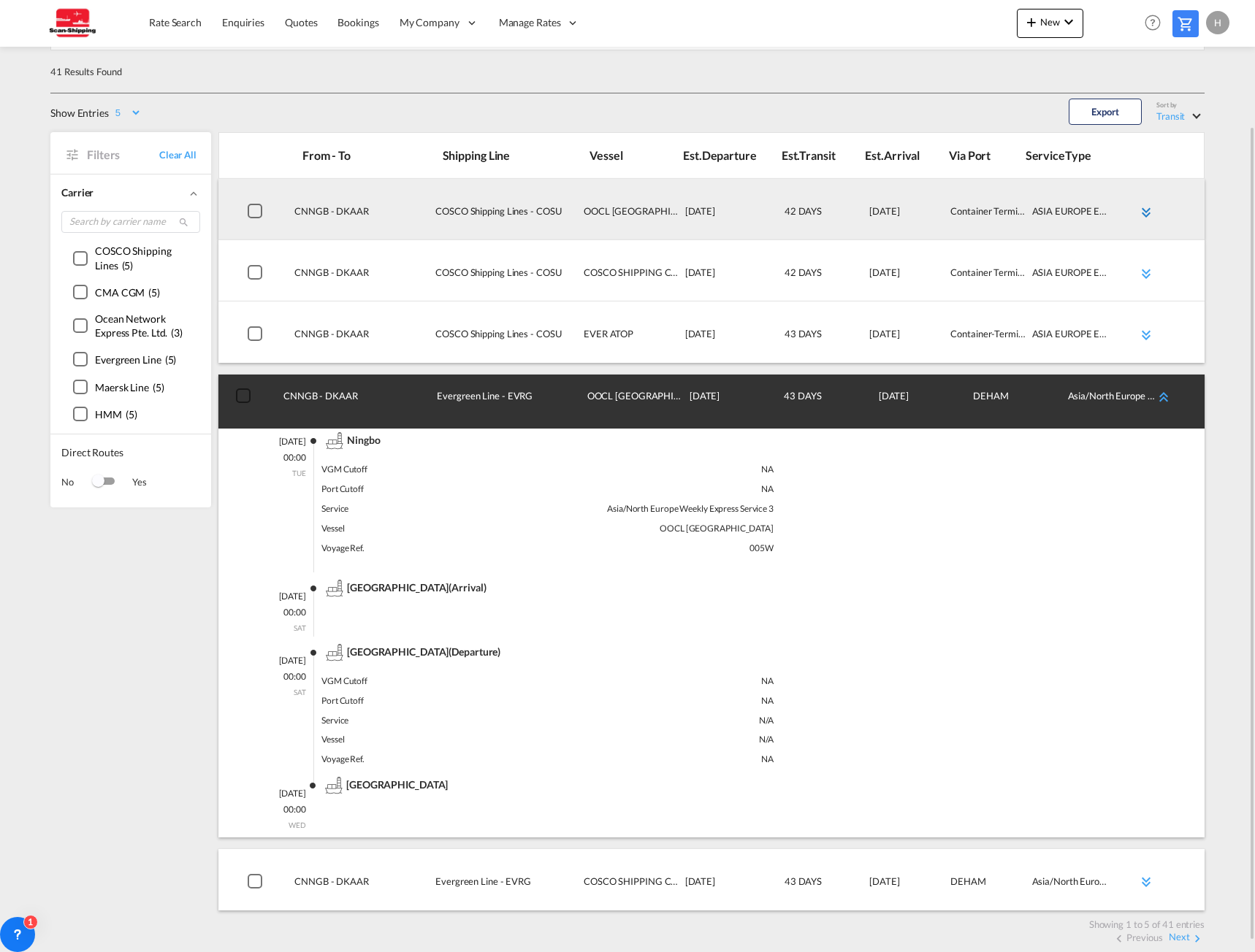
click at [1137, 207] on md-icon "icon-chevron-double-down md-link-fg" at bounding box center [1146, 213] width 17 height 17
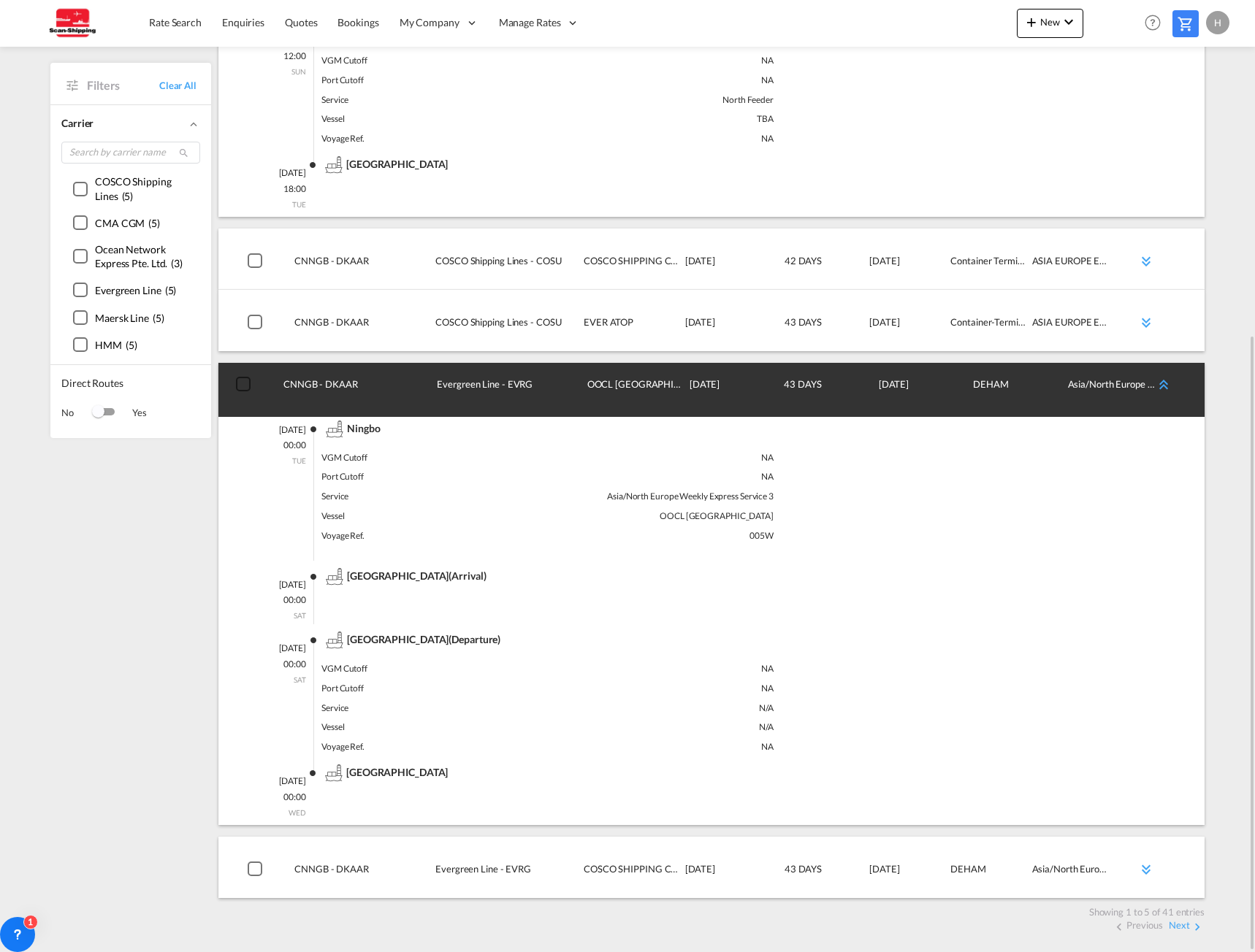
scroll to position [0, 0]
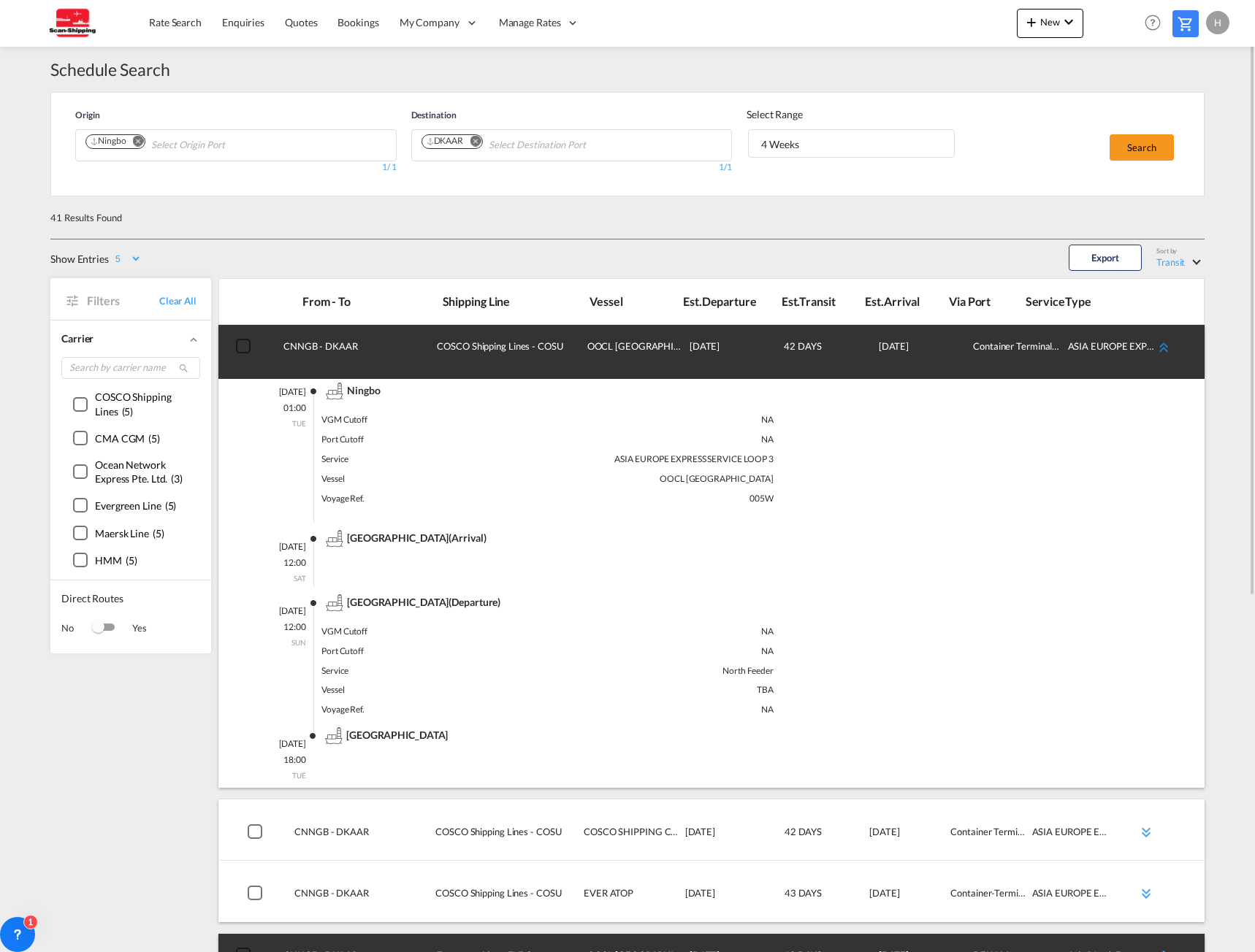
click at [1160, 342] on md-icon "icon-chevron-double-up md-link-fg" at bounding box center [1164, 348] width 17 height 17
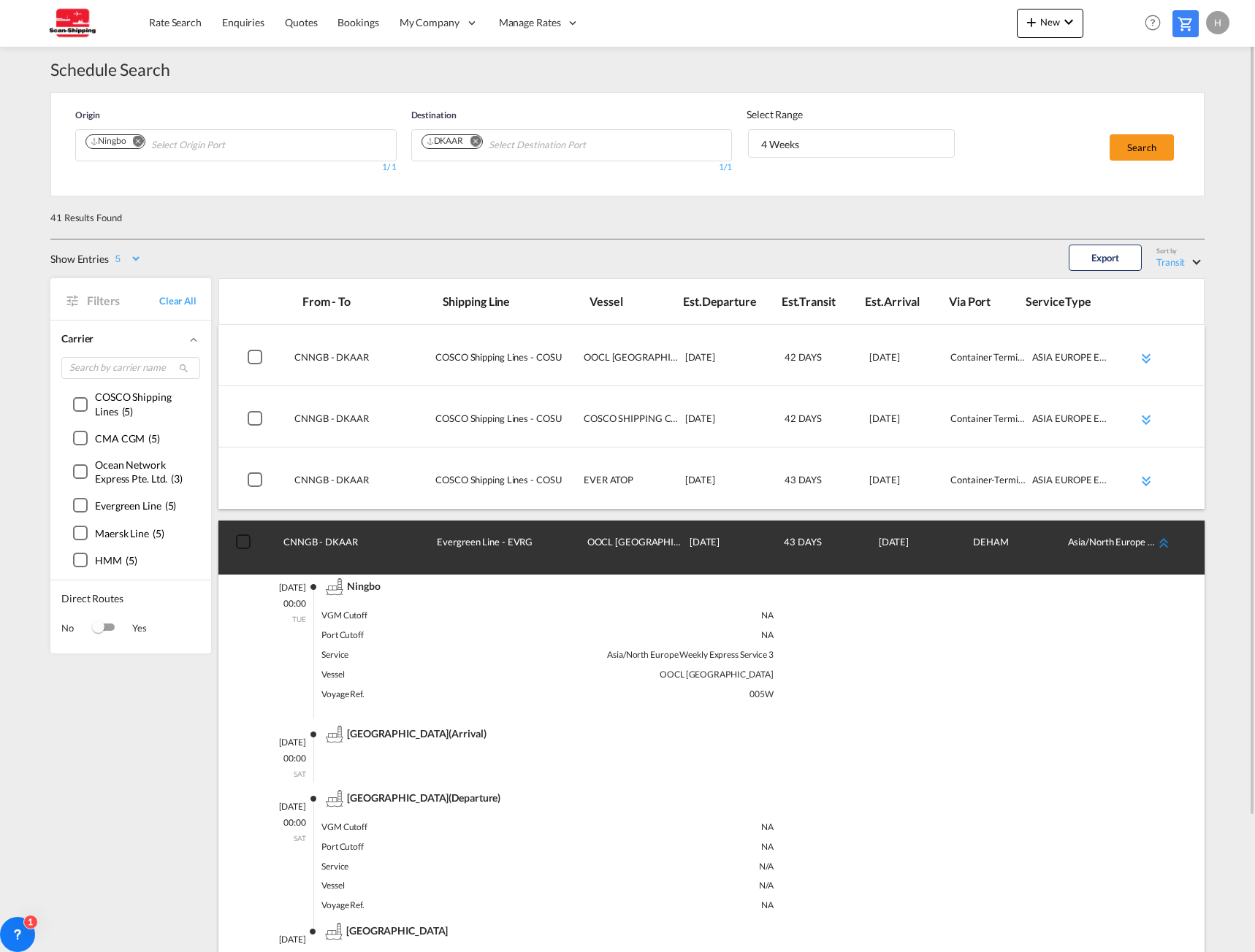
click at [1158, 537] on md-icon "icon-chevron-double-up md-link-fg" at bounding box center [1164, 543] width 17 height 17
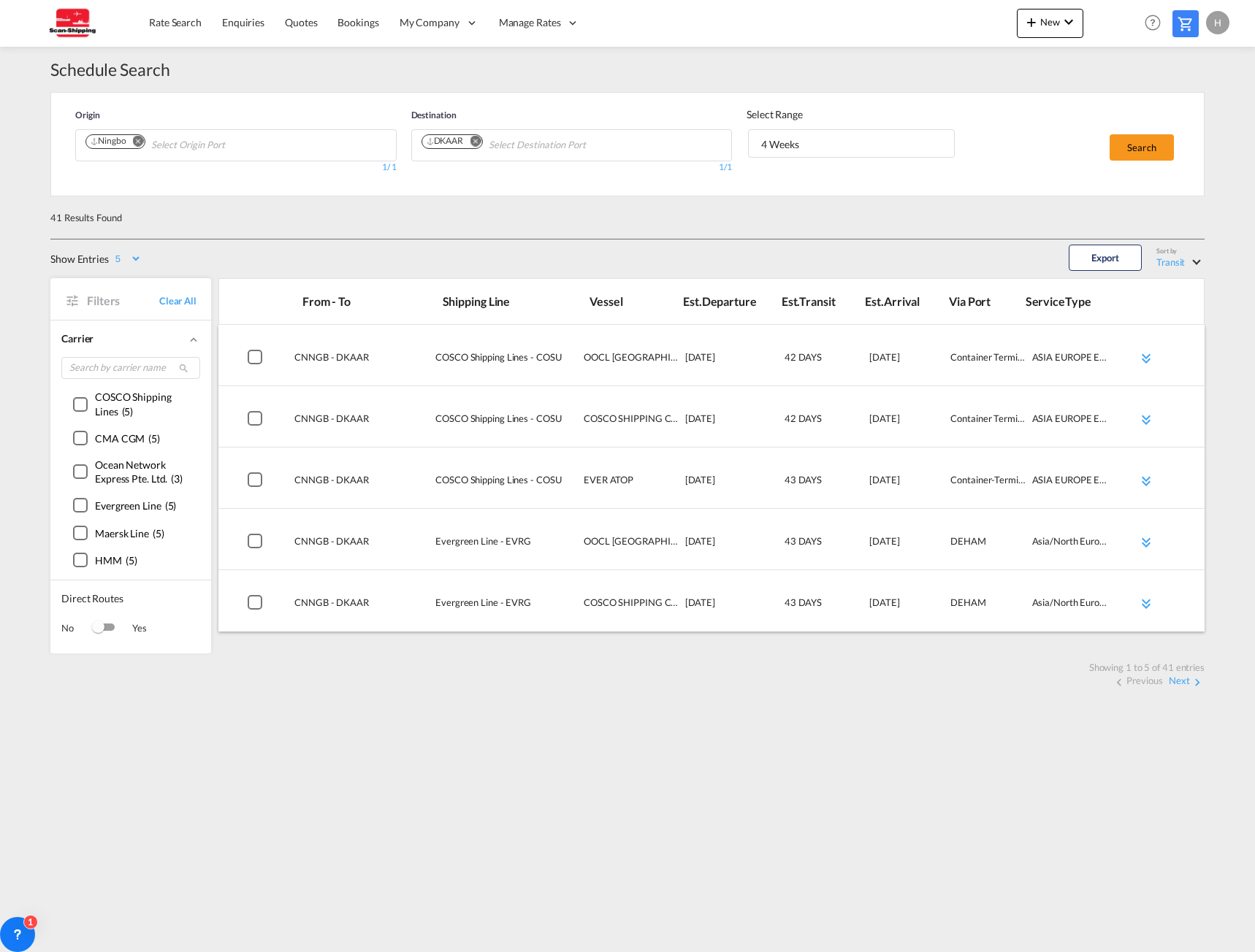
click at [133, 257] on select "5 10 15 20 25" at bounding box center [127, 258] width 29 height 13
select select "25"
click at [113, 253] on select "5 10 15 20 25" at bounding box center [127, 258] width 29 height 13
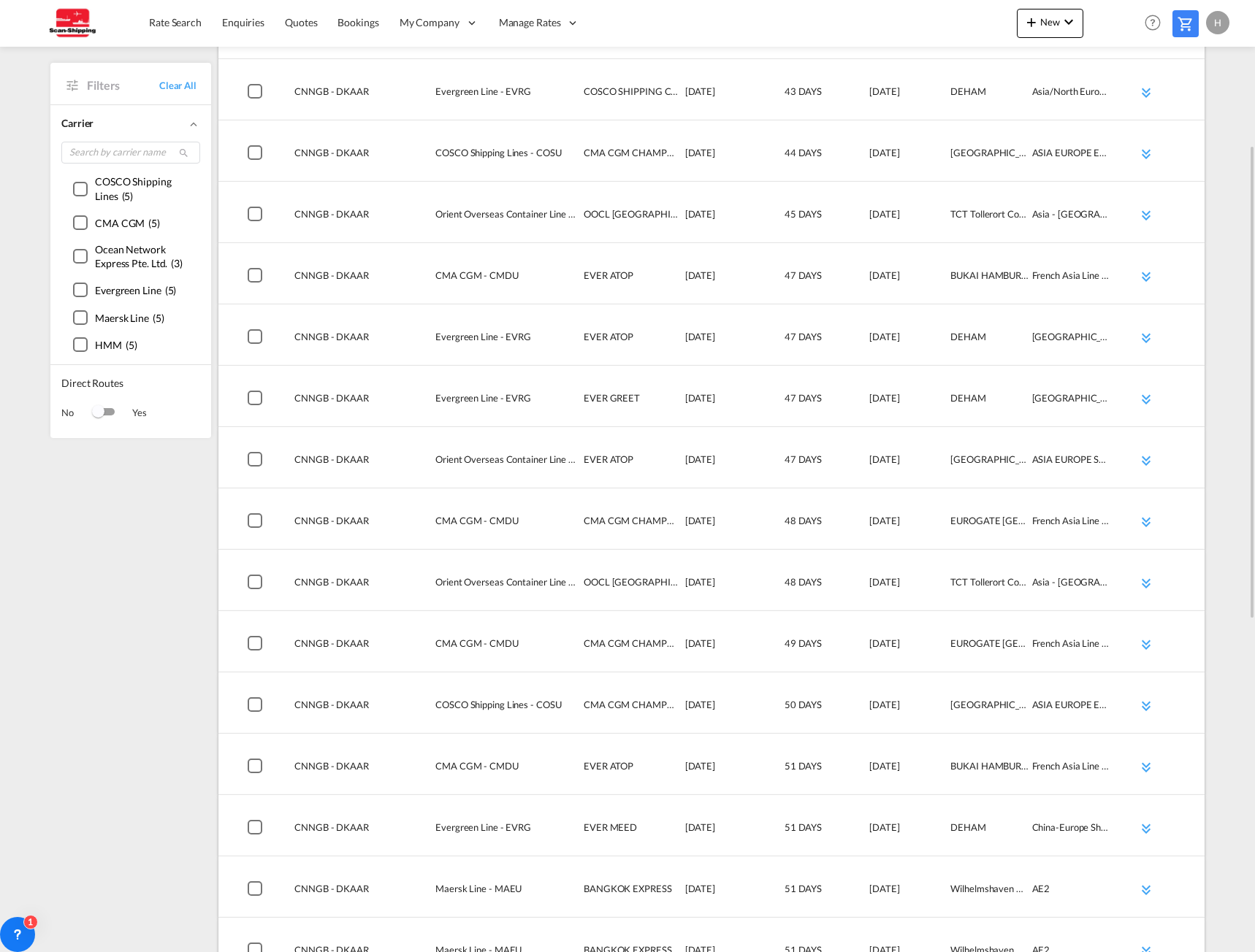
scroll to position [365, 0]
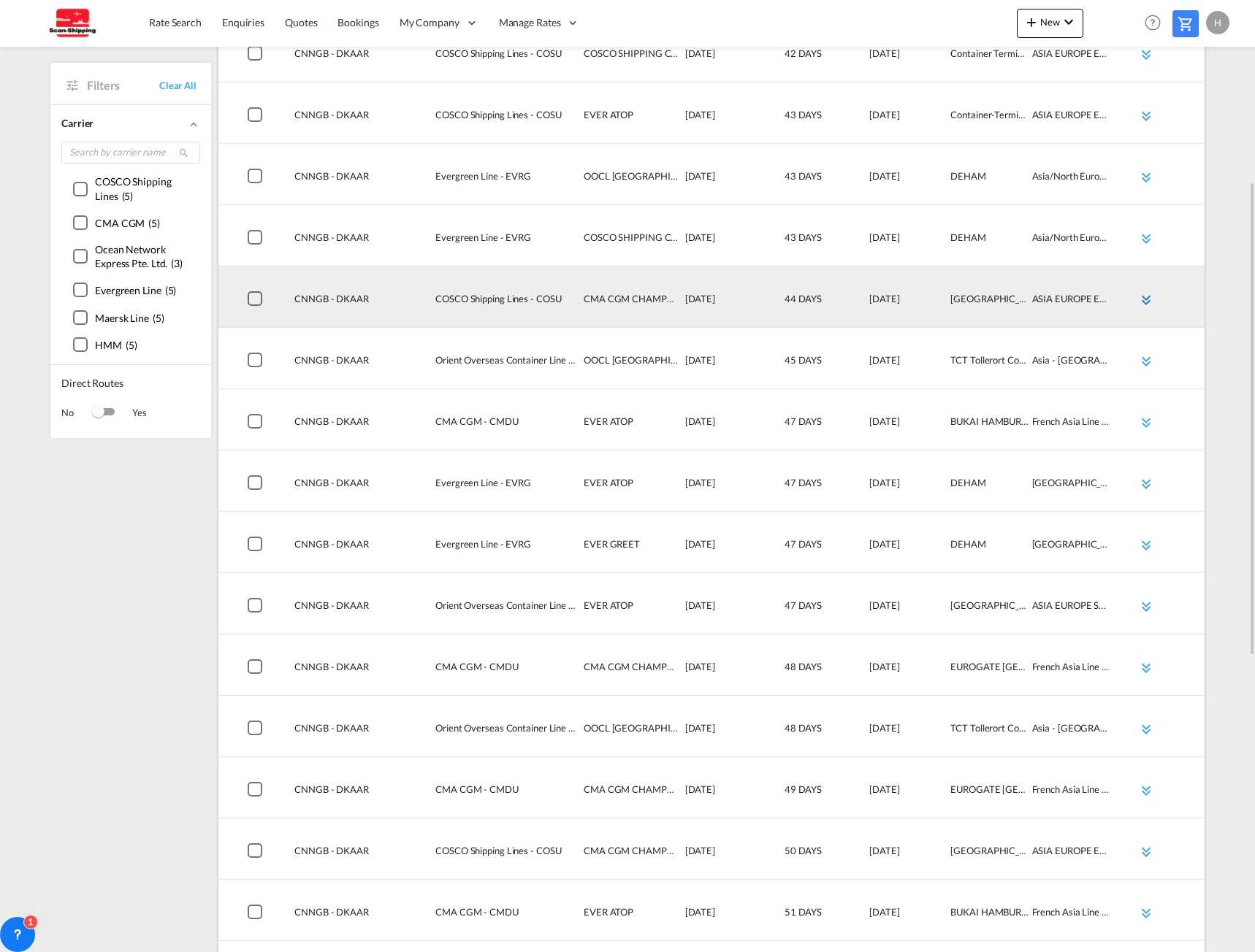
click at [1142, 303] on md-icon "icon-chevron-double-down md-link-fg" at bounding box center [1146, 300] width 17 height 17
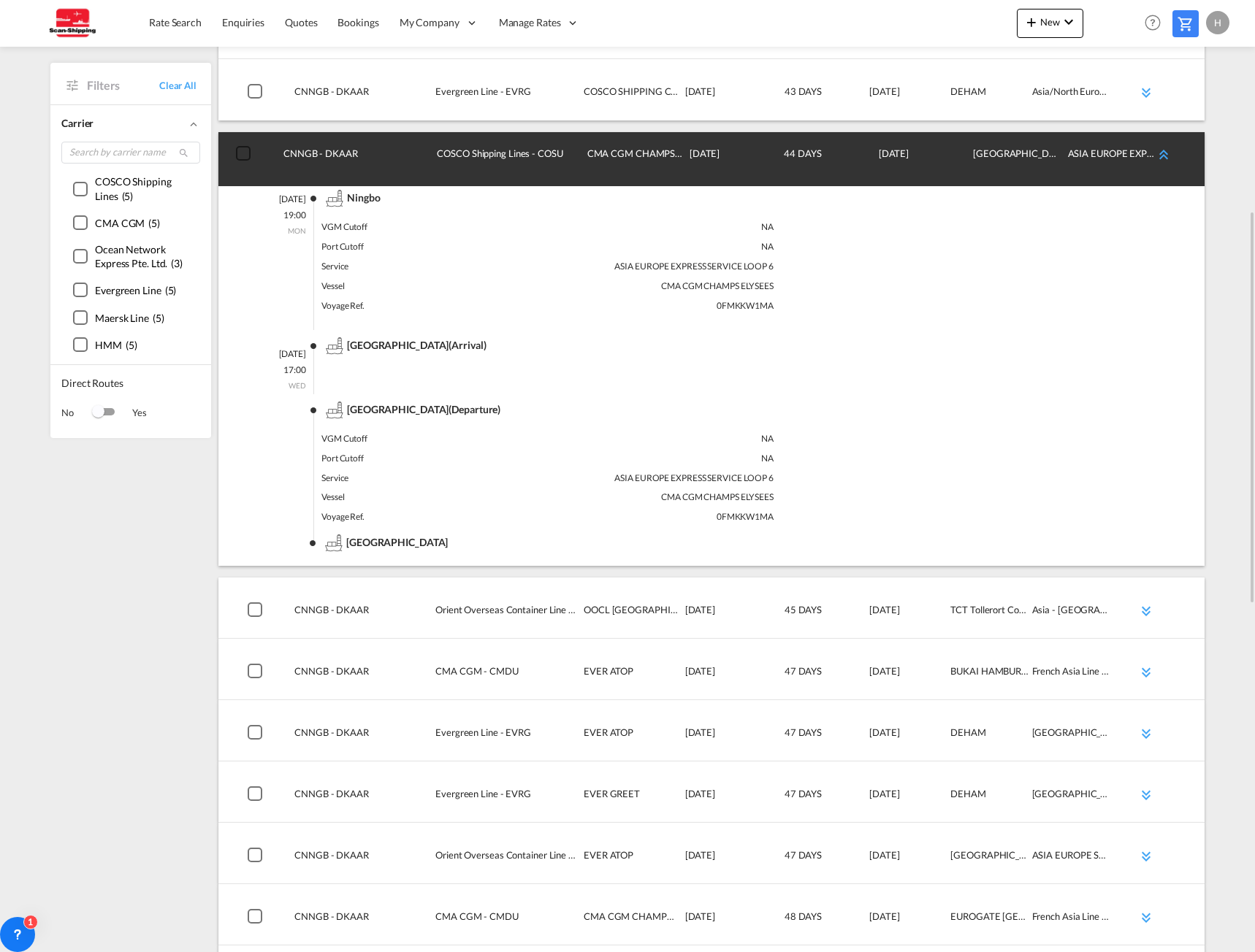
scroll to position [438, 0]
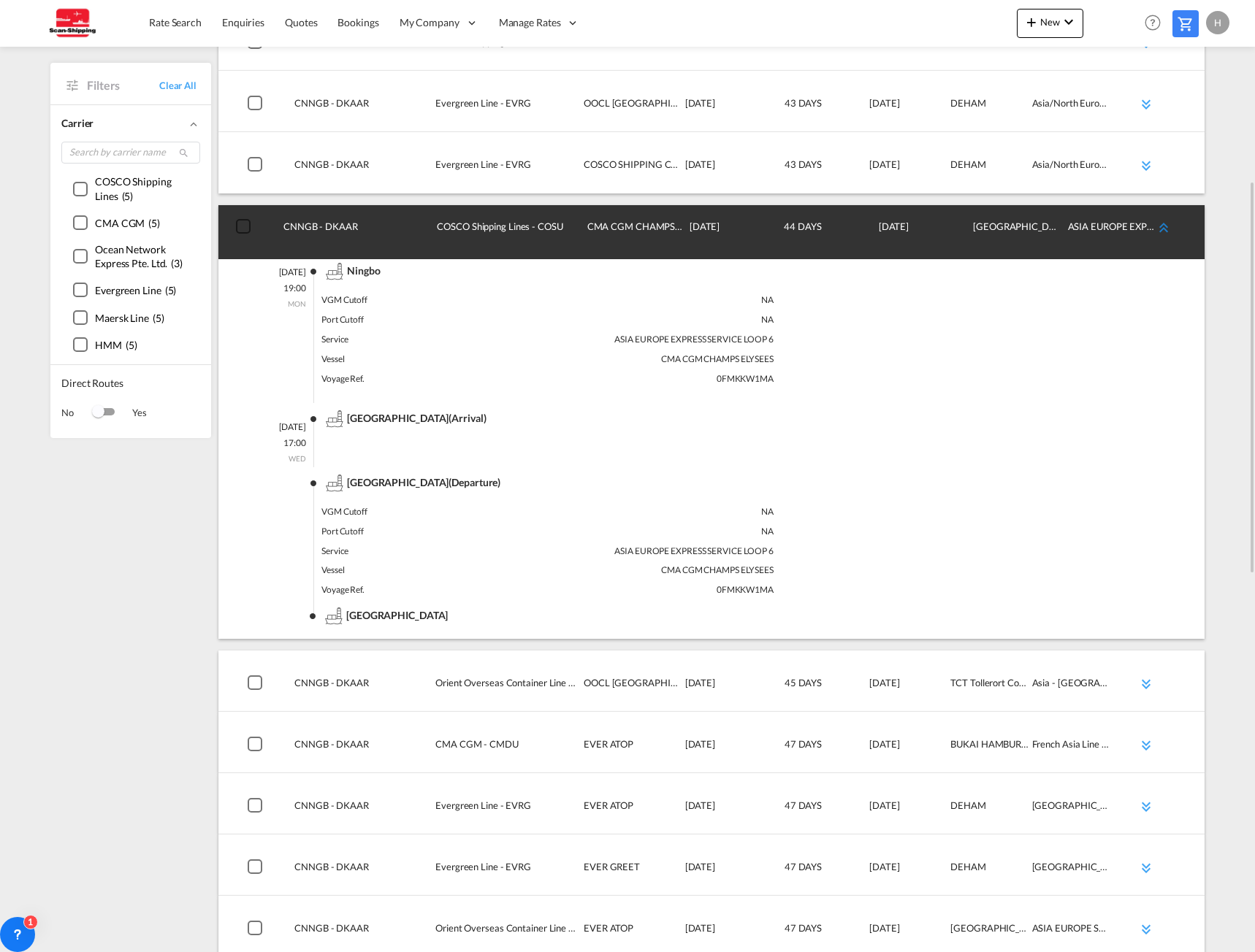
click at [1166, 221] on md-icon "icon-chevron-double-up md-link-fg" at bounding box center [1164, 228] width 17 height 17
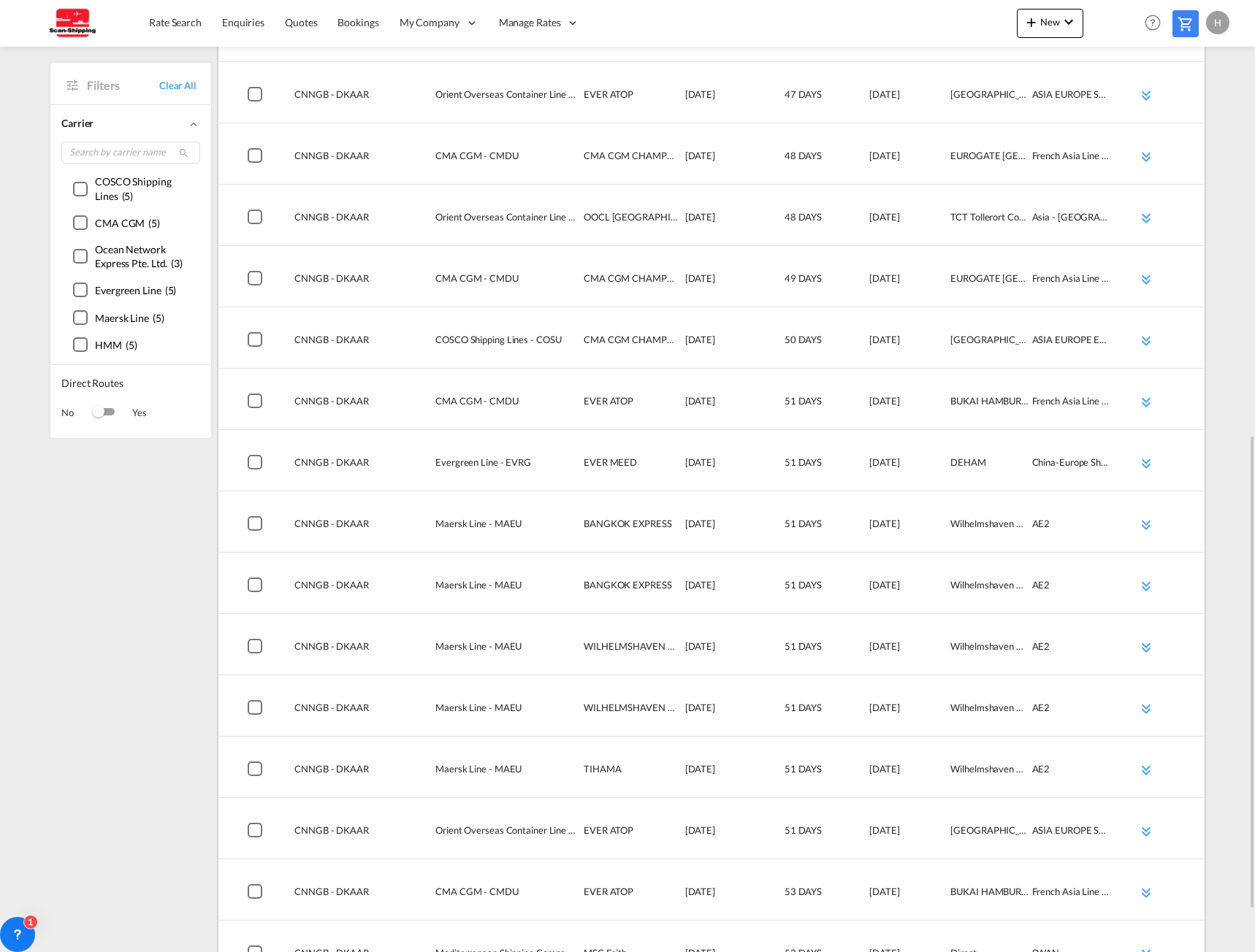
scroll to position [961, 0]
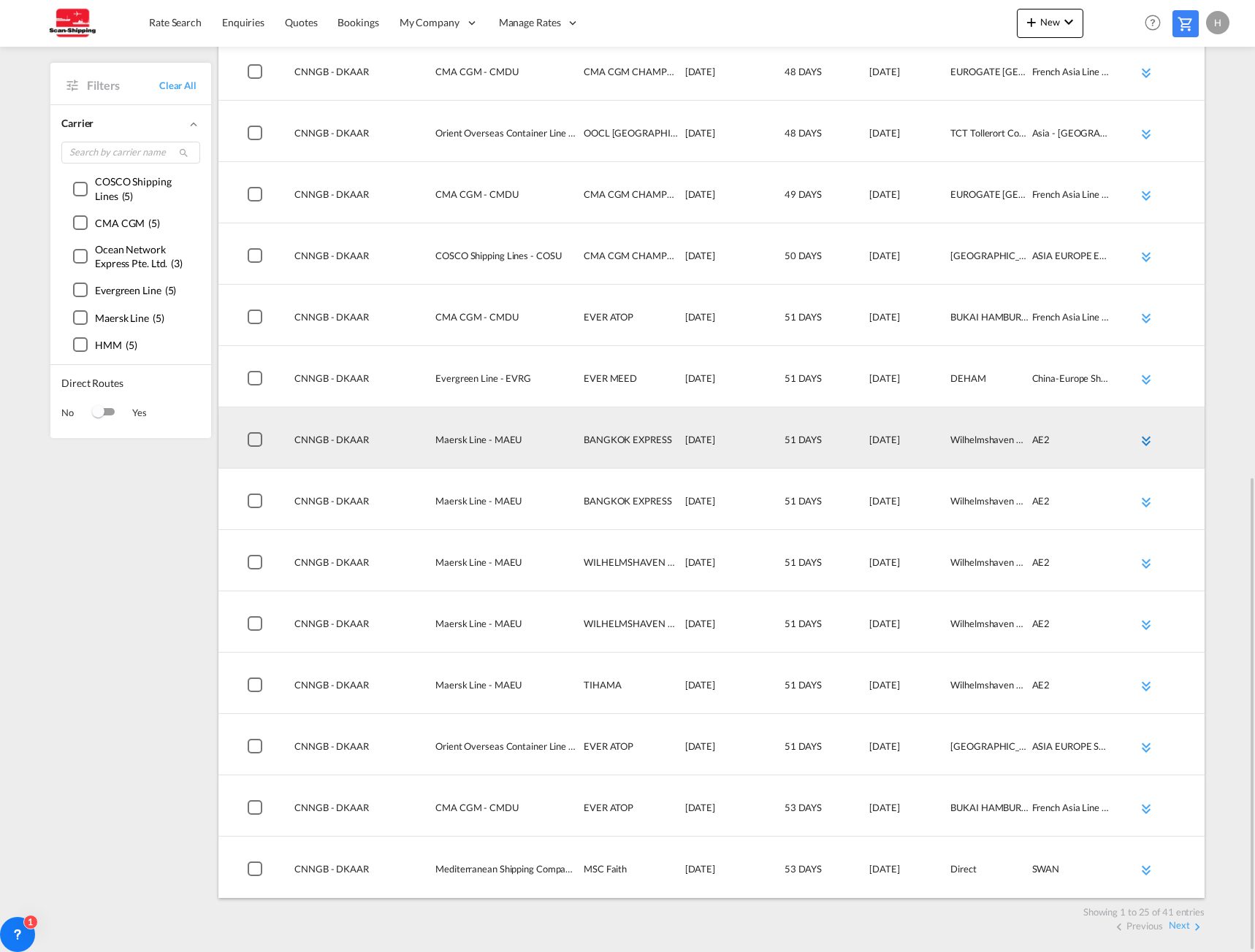
click at [1144, 440] on md-icon "icon-chevron-double-down md-link-fg" at bounding box center [1146, 441] width 17 height 17
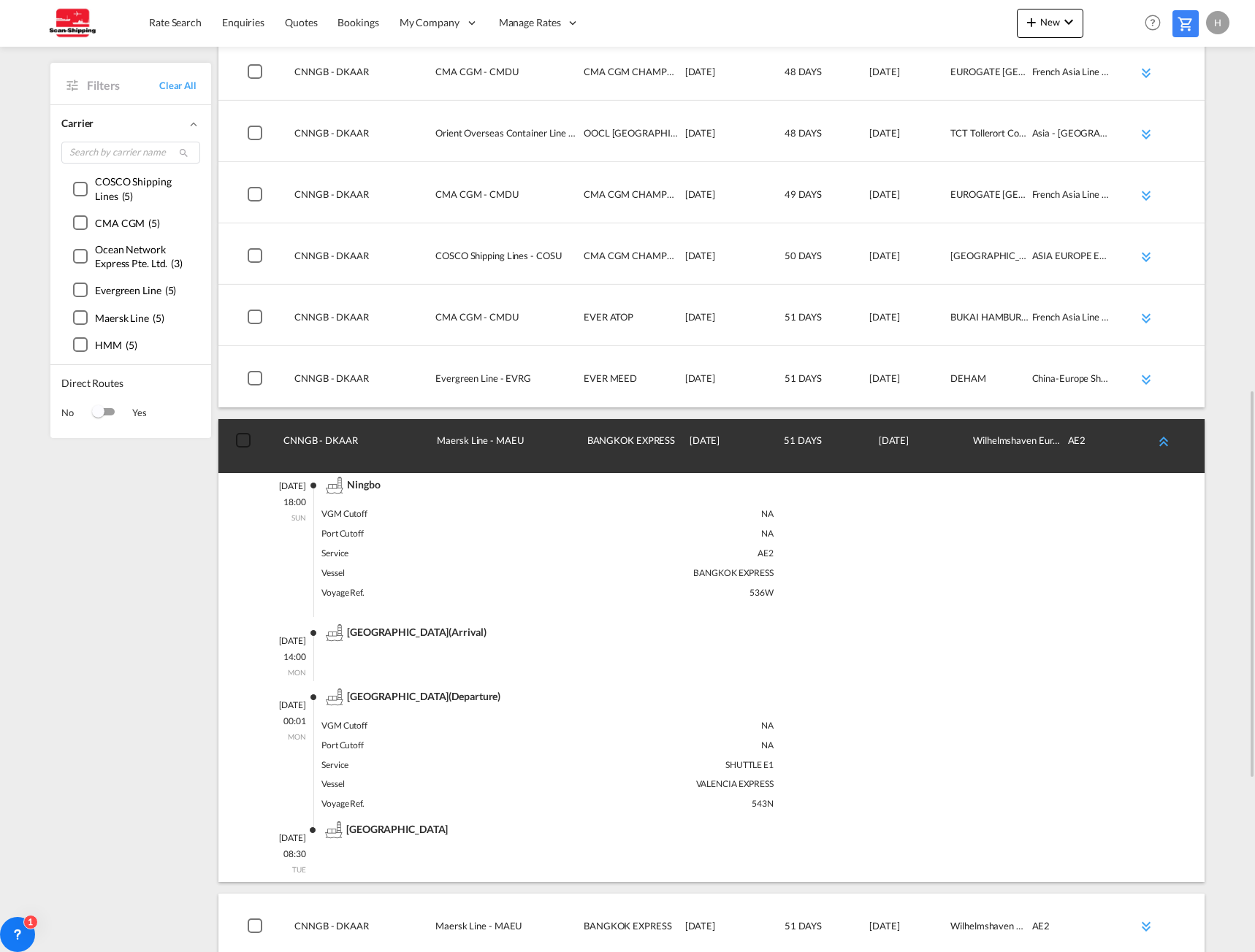
scroll to position [1034, 0]
